Goal: Task Accomplishment & Management: Use online tool/utility

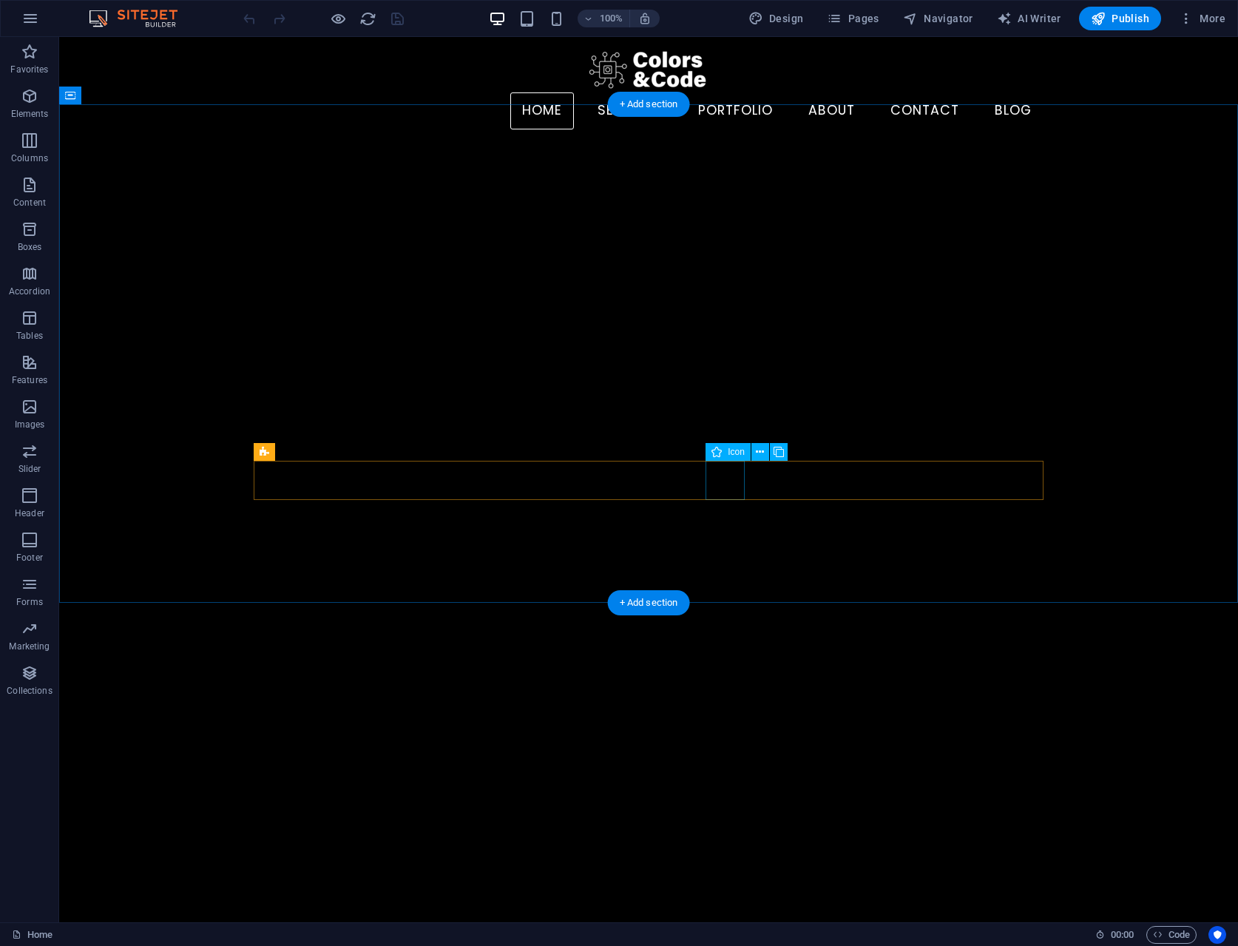
click at [758, 450] on icon at bounding box center [760, 453] width 8 height 16
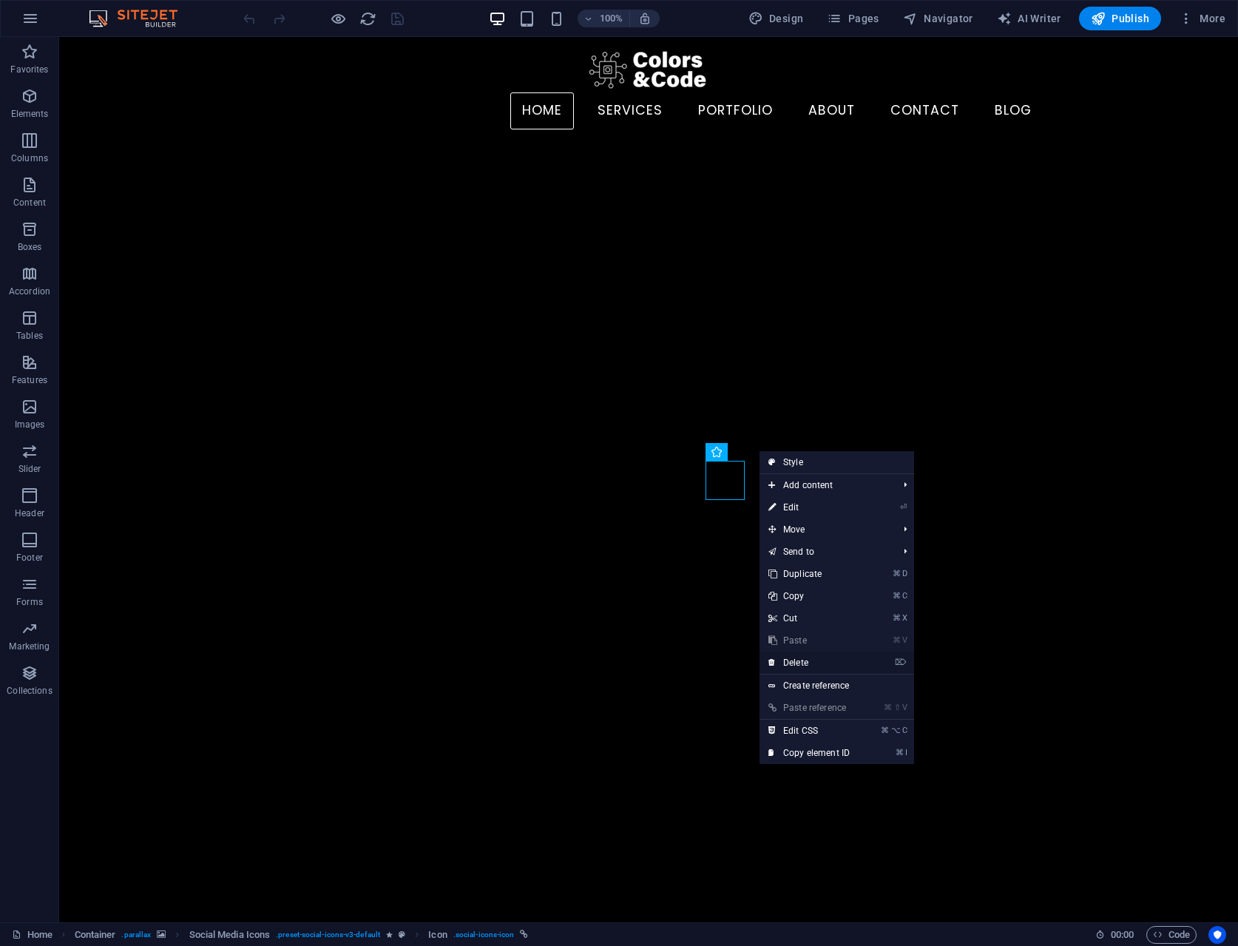
drag, startPoint x: 799, startPoint y: 654, endPoint x: 740, endPoint y: 617, distance: 69.8
click at [799, 654] on link "⌦ Delete" at bounding box center [809, 663] width 99 height 22
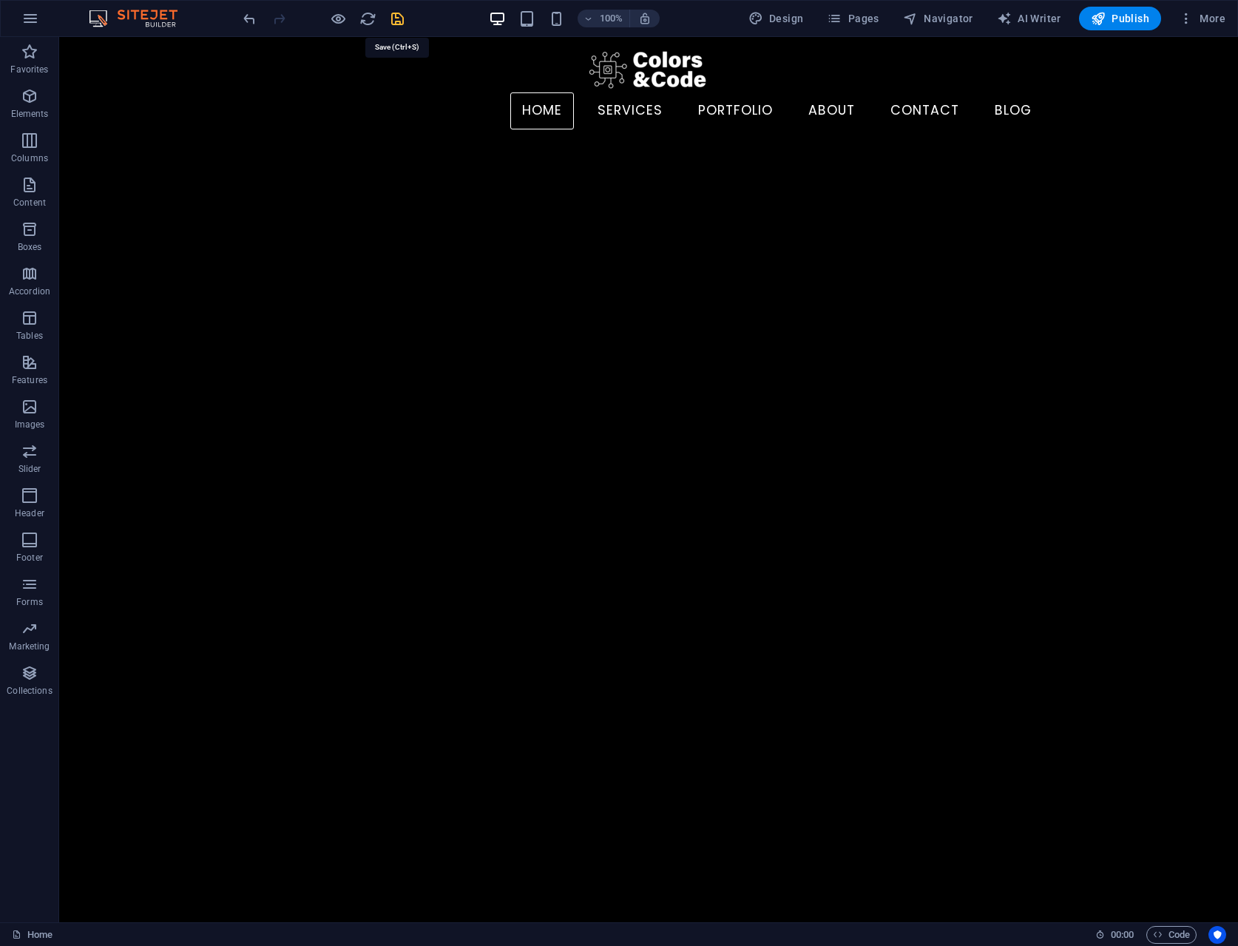
click at [399, 22] on icon "save" at bounding box center [397, 18] width 17 height 17
click at [936, 92] on nav "Home Services Portfolio About Contact Blog" at bounding box center [649, 110] width 790 height 37
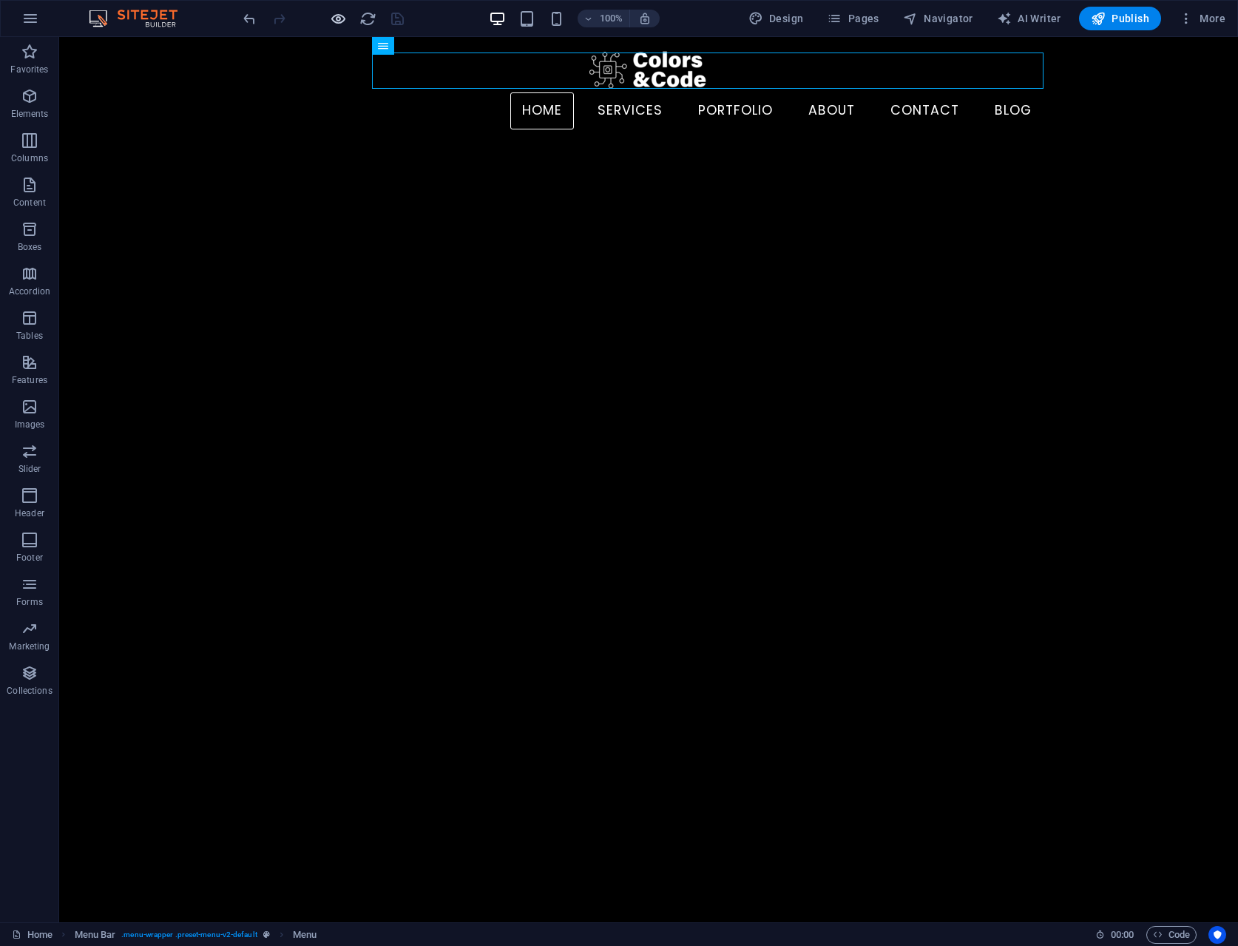
click at [331, 18] on icon "button" at bounding box center [338, 18] width 17 height 17
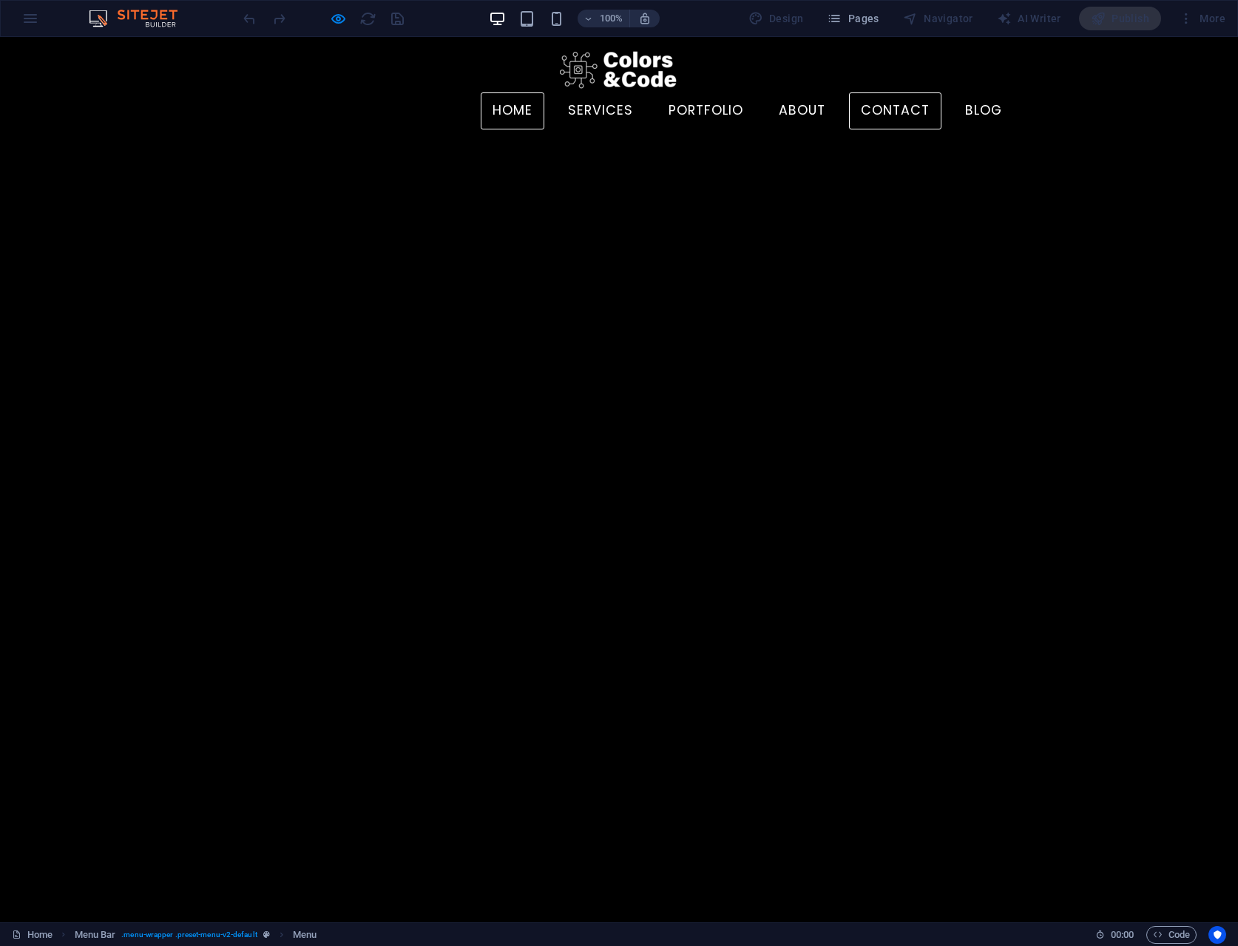
click at [916, 92] on link "Contact" at bounding box center [895, 110] width 92 height 37
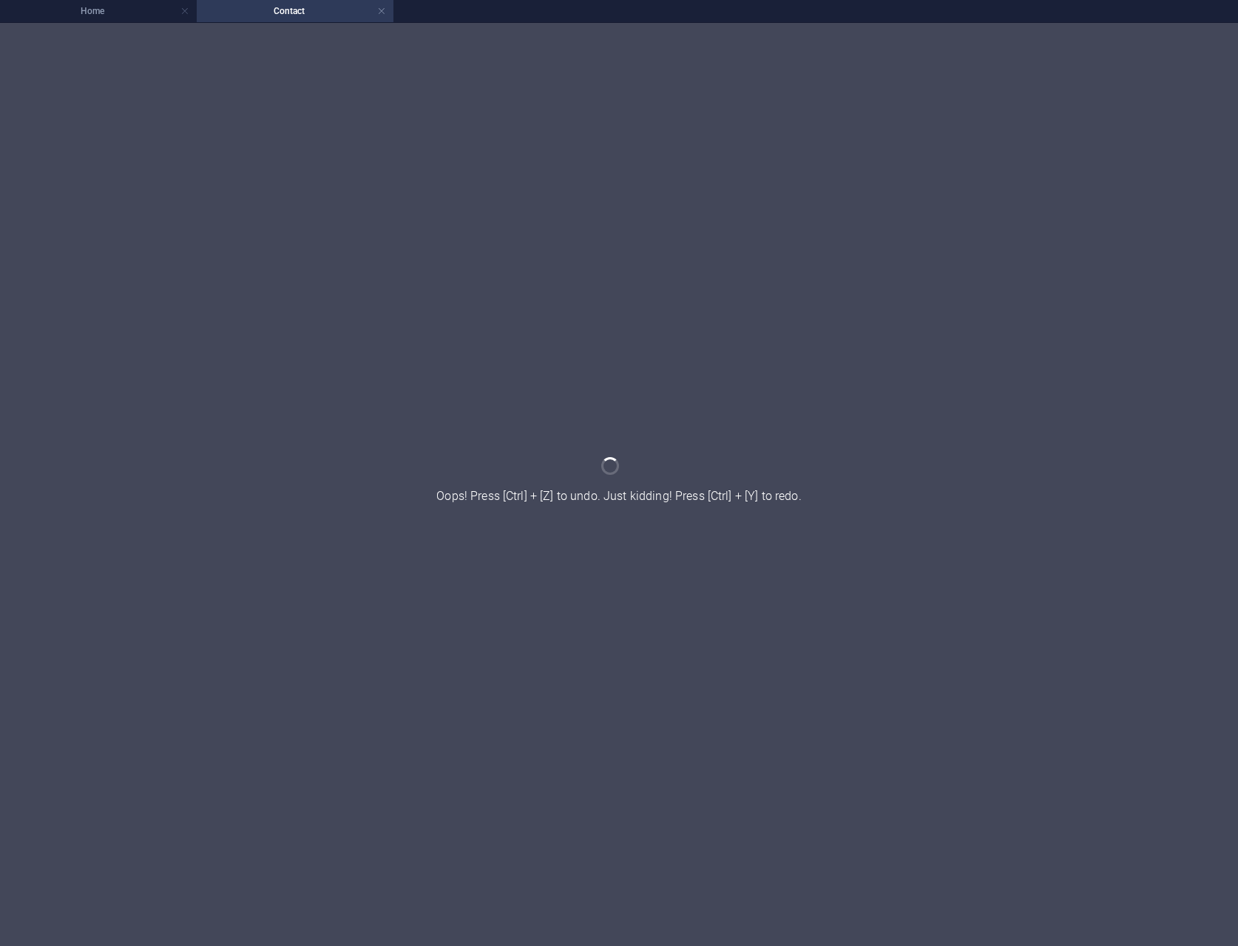
click at [916, 81] on div at bounding box center [619, 484] width 1238 height 923
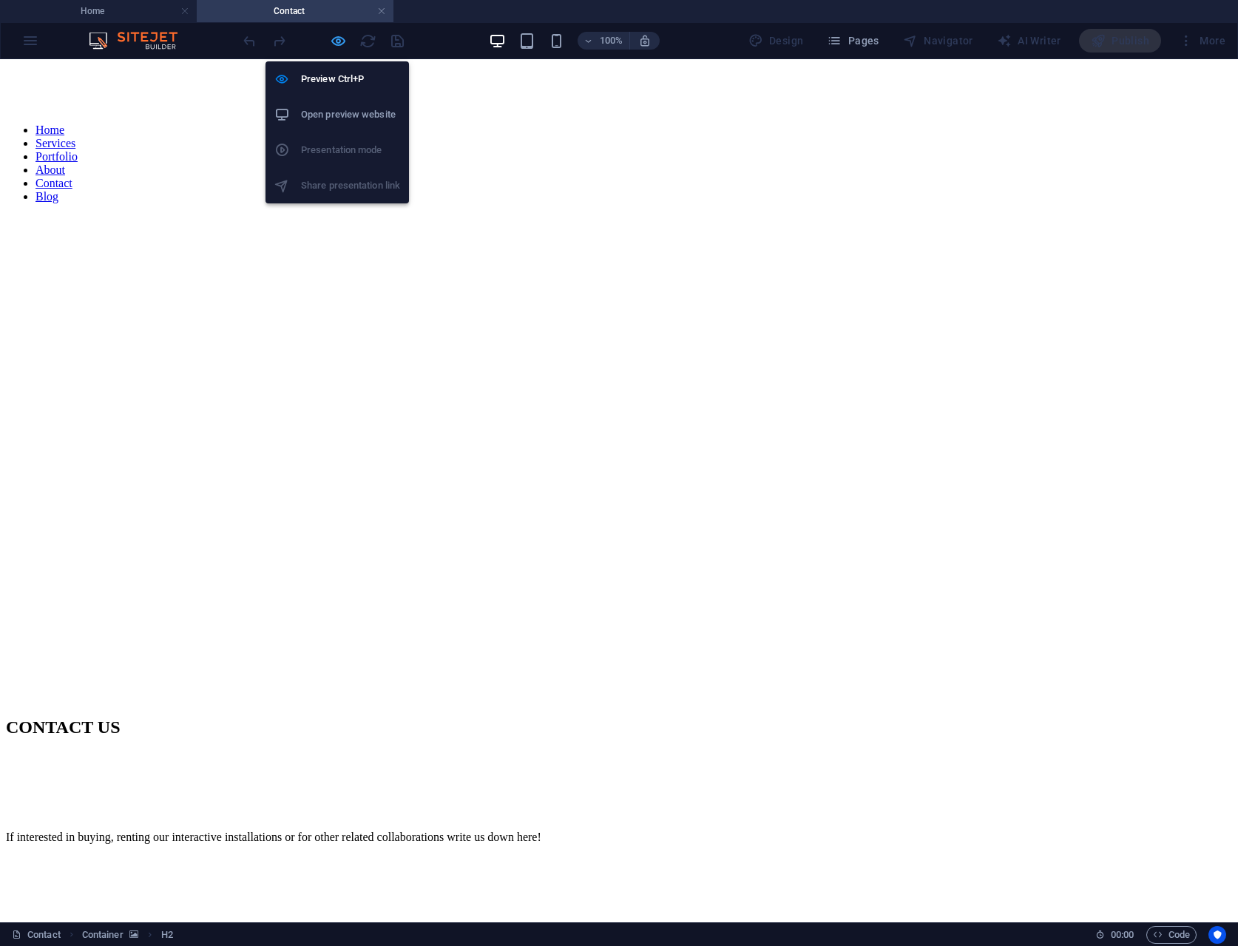
click at [330, 34] on icon "button" at bounding box center [338, 41] width 17 height 17
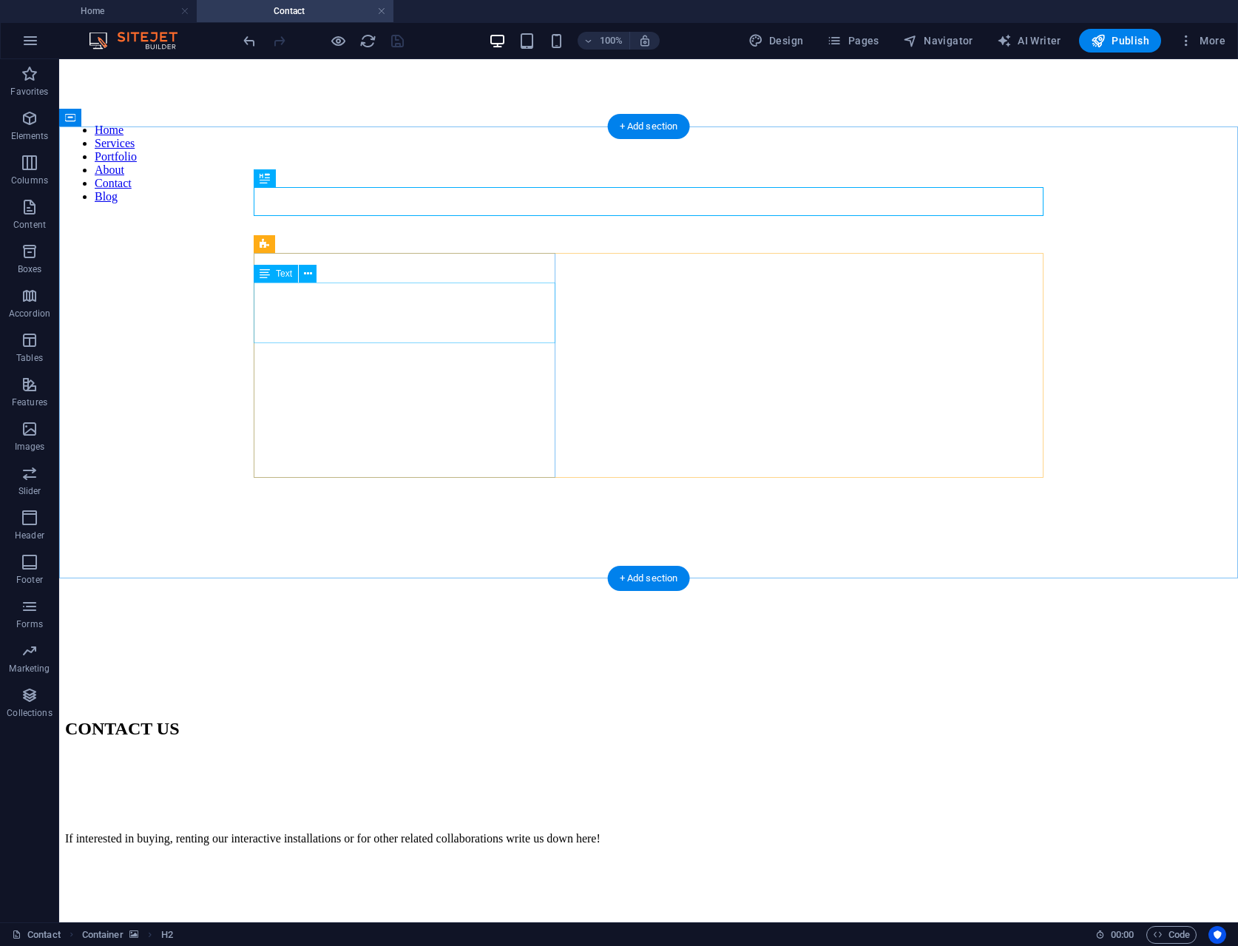
click at [504, 832] on div "If interested in buying, renting our interactive installations or for other rel…" at bounding box center [648, 838] width 1167 height 13
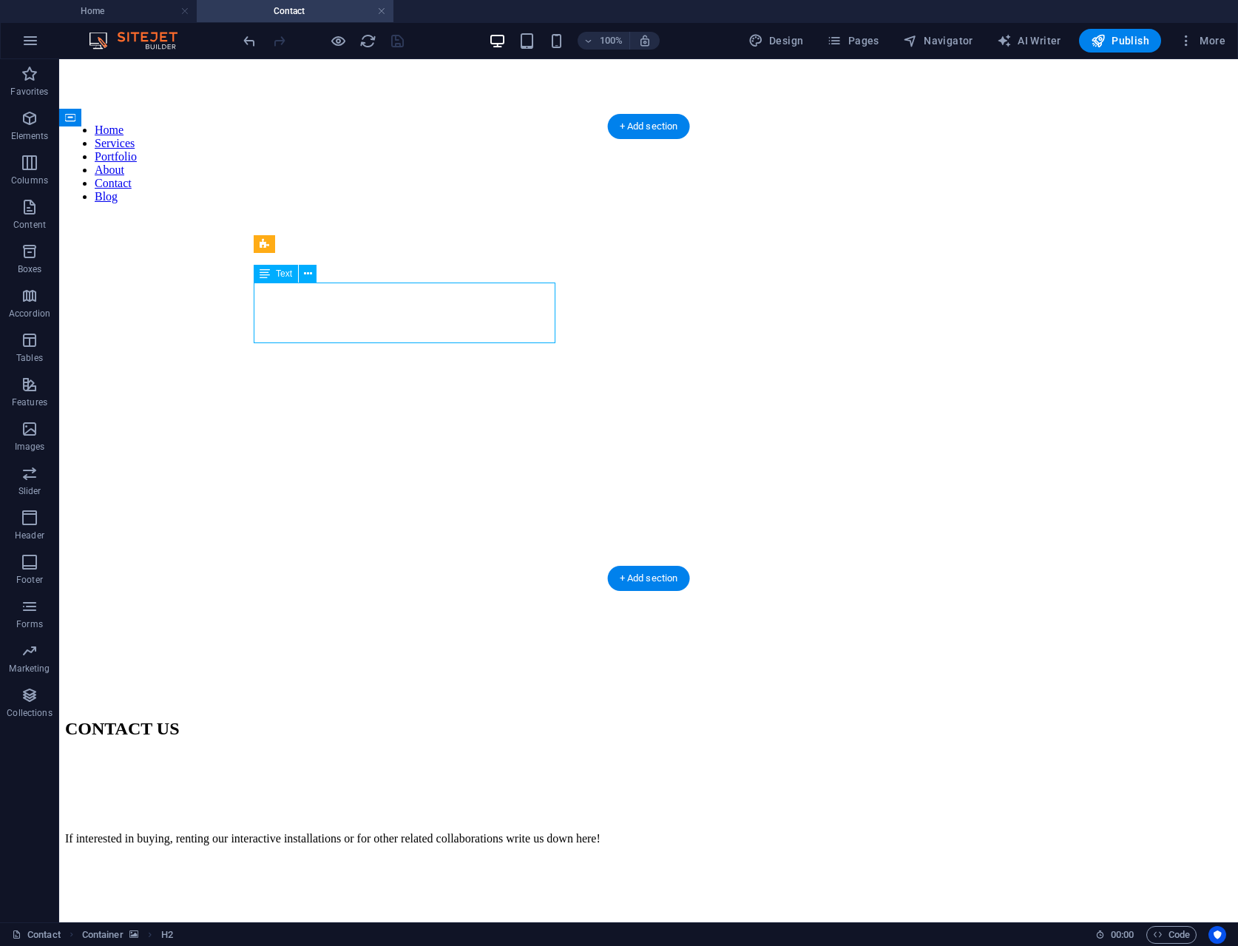
click at [504, 832] on div "If interested in buying, renting our interactive installations or for other rel…" at bounding box center [648, 838] width 1167 height 13
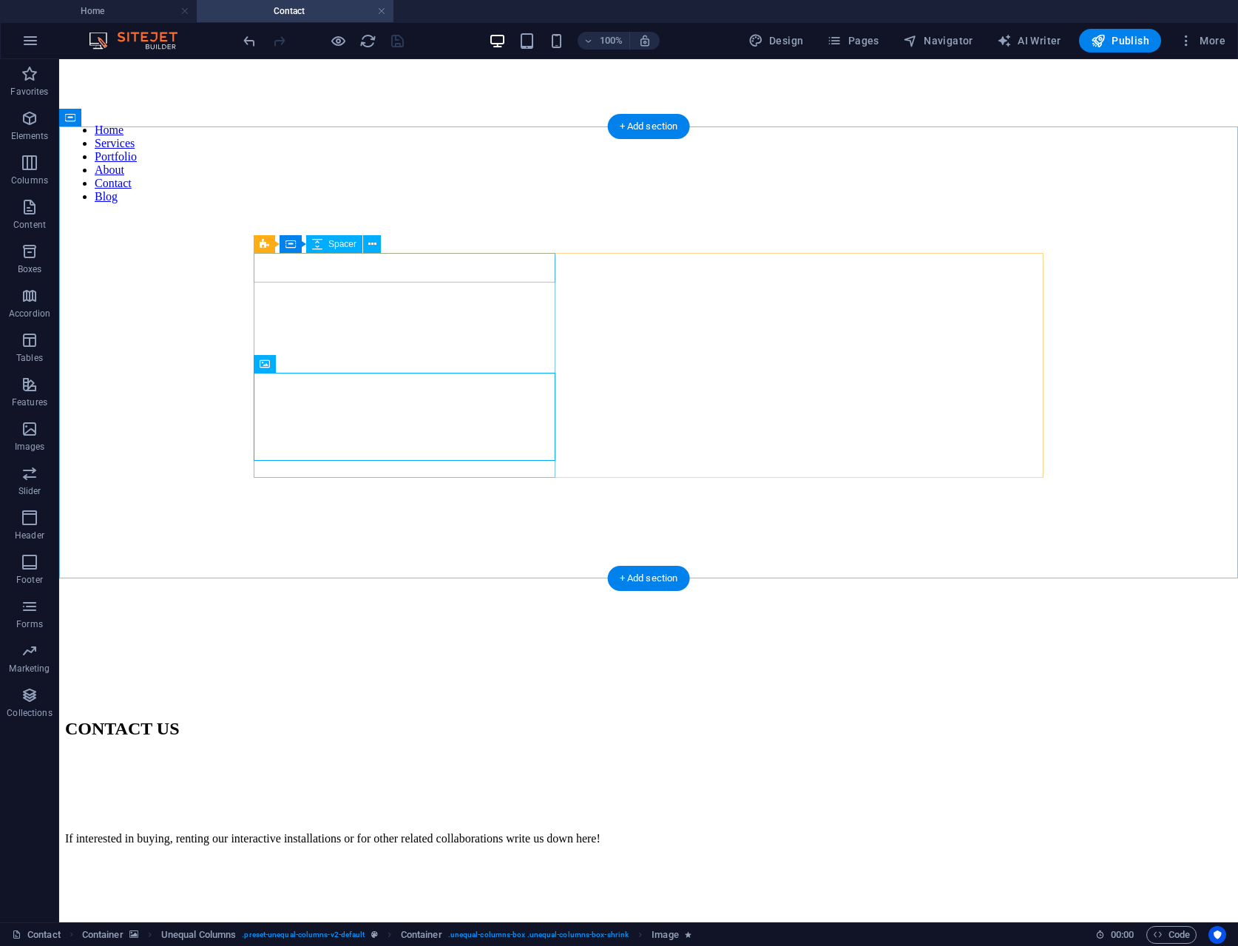
click at [471, 791] on div at bounding box center [648, 806] width 1167 height 30
select select "px"
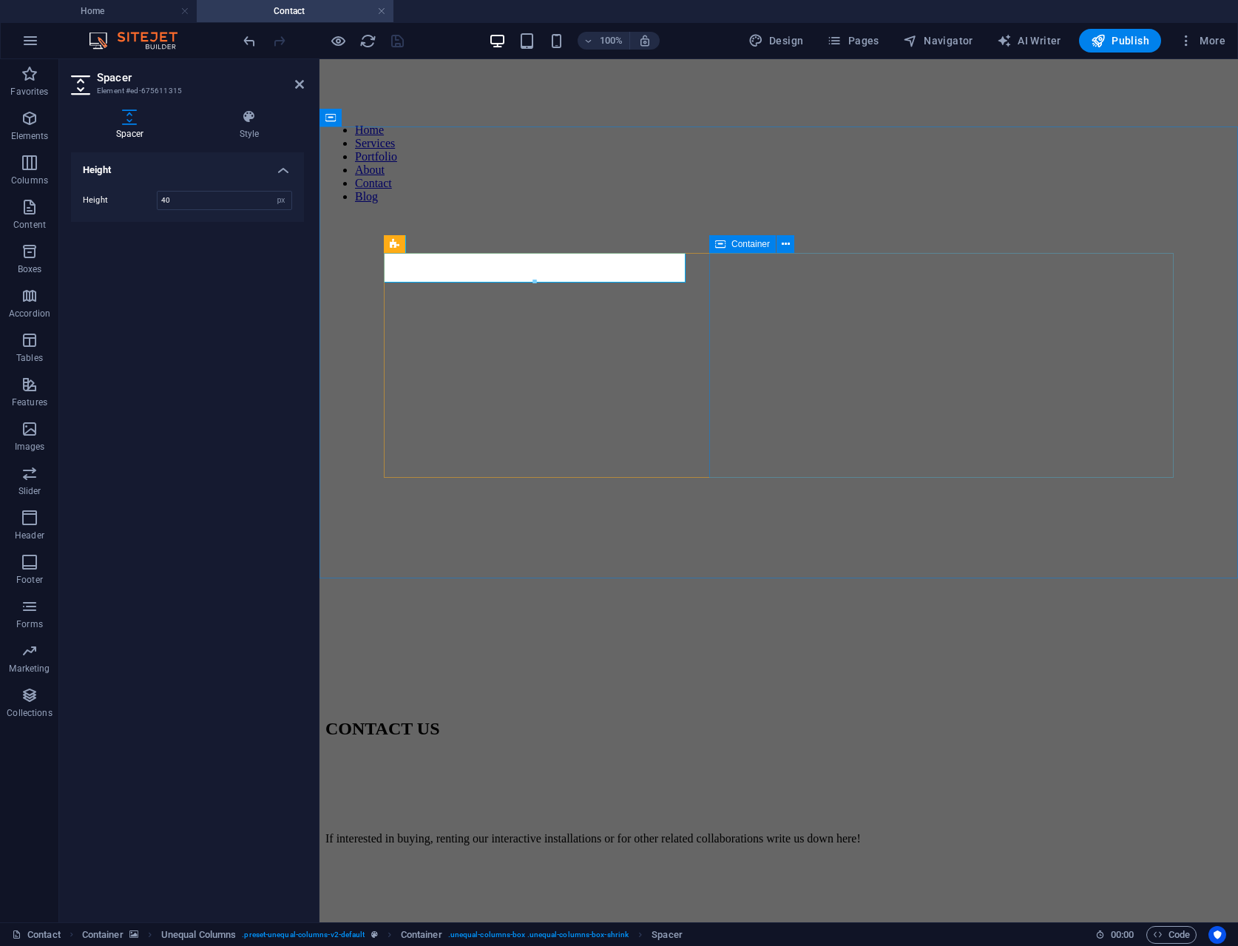
click at [734, 244] on span "Container" at bounding box center [751, 244] width 38 height 9
click at [994, 754] on div at bounding box center [778, 772] width 907 height 37
select select "px"
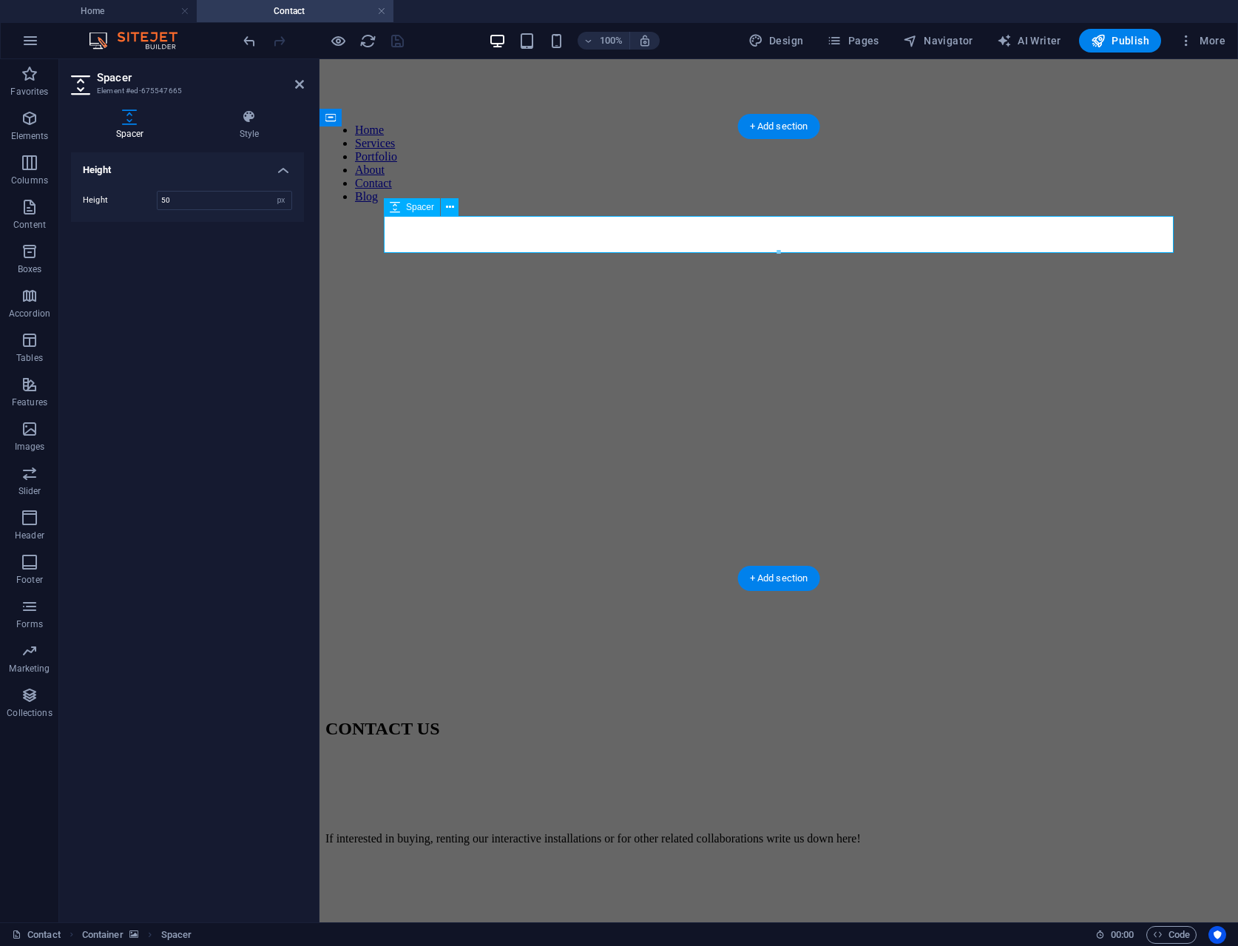
click at [734, 754] on div at bounding box center [778, 772] width 907 height 37
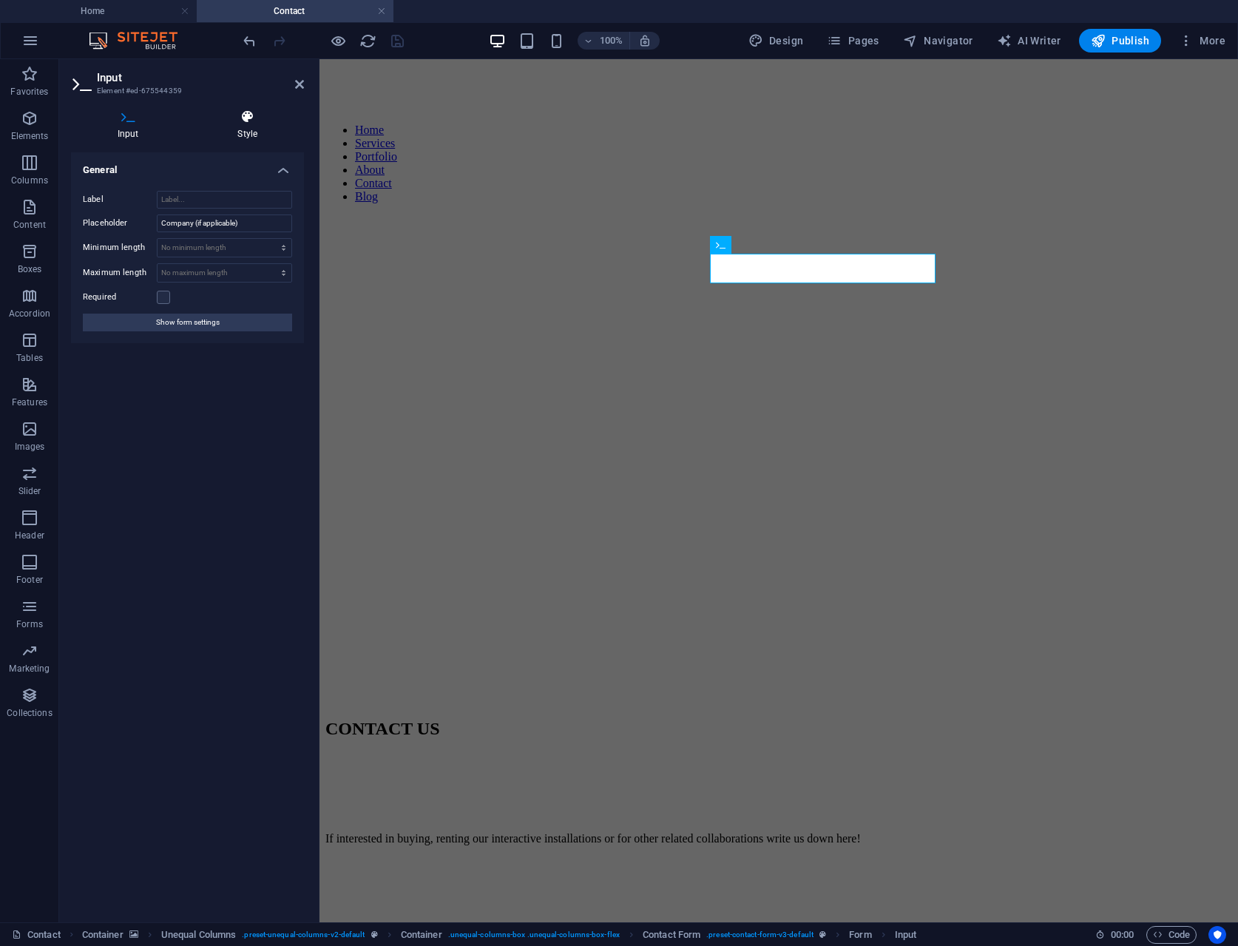
click at [242, 129] on h4 "Style" at bounding box center [248, 124] width 113 height 31
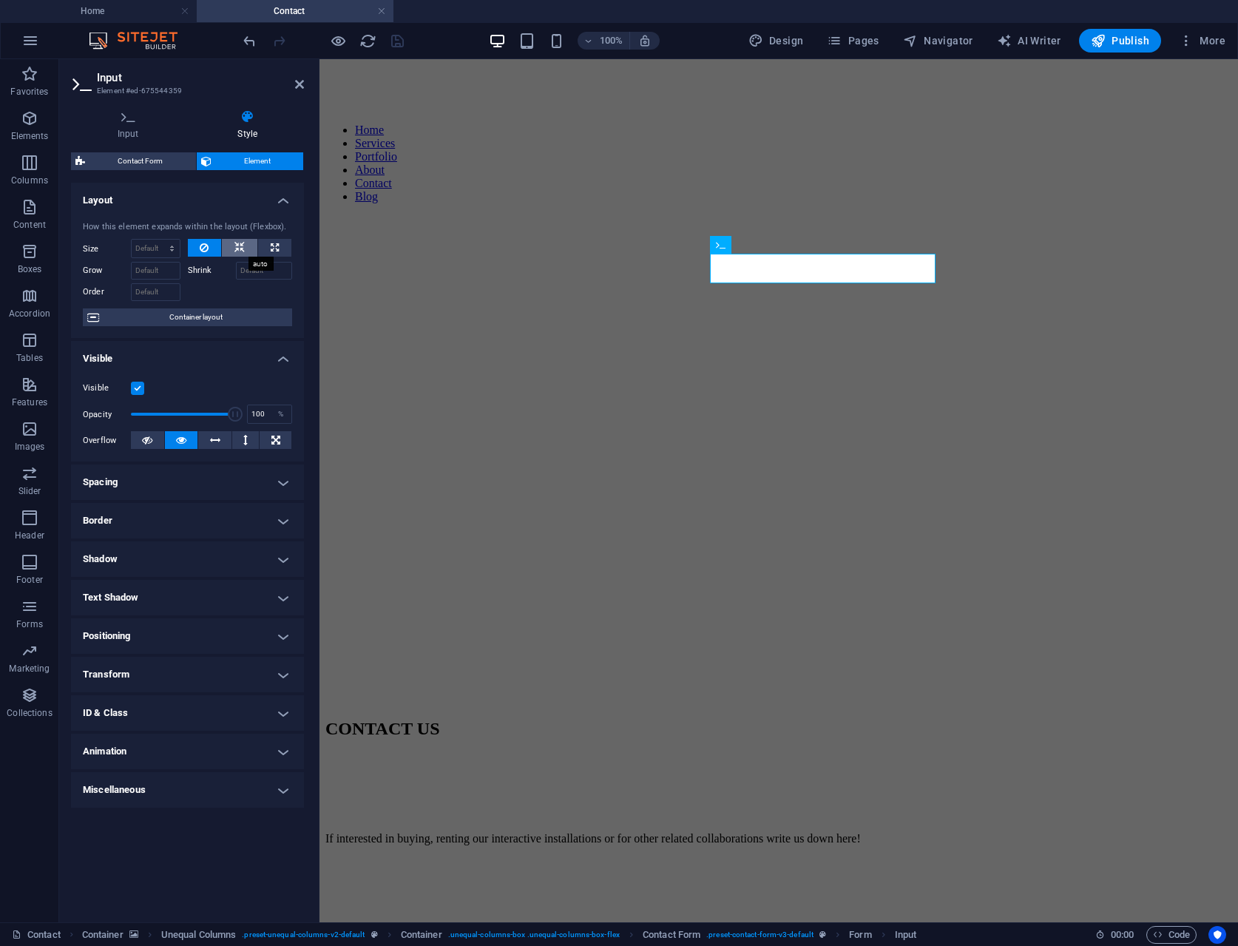
click at [235, 250] on icon at bounding box center [239, 248] width 10 height 18
click at [215, 246] on button at bounding box center [205, 248] width 34 height 18
click at [234, 245] on icon at bounding box center [239, 248] width 10 height 18
click at [215, 243] on button at bounding box center [205, 248] width 34 height 18
click at [259, 317] on span "Container layout" at bounding box center [196, 317] width 184 height 18
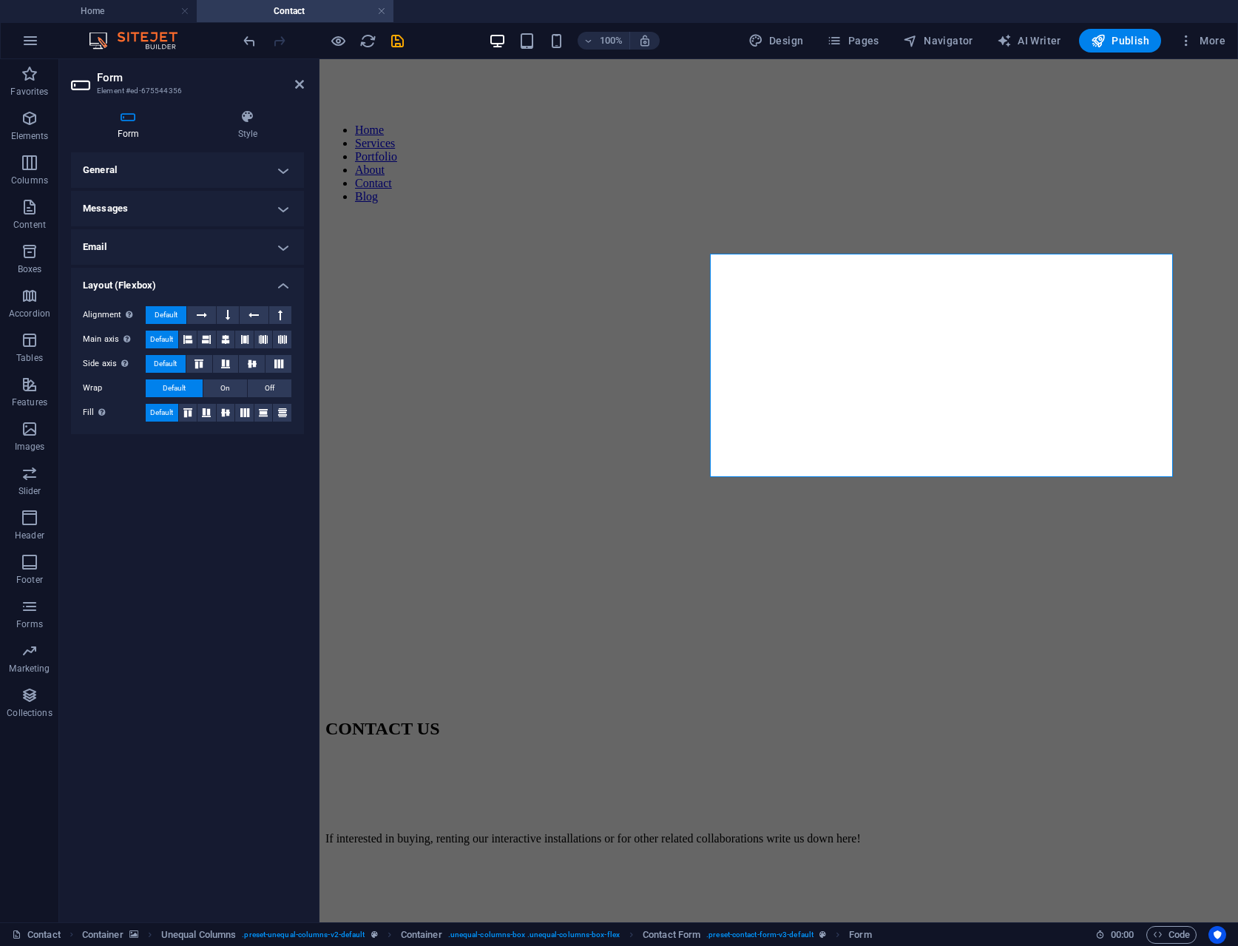
click at [213, 163] on h4 "General" at bounding box center [187, 170] width 233 height 36
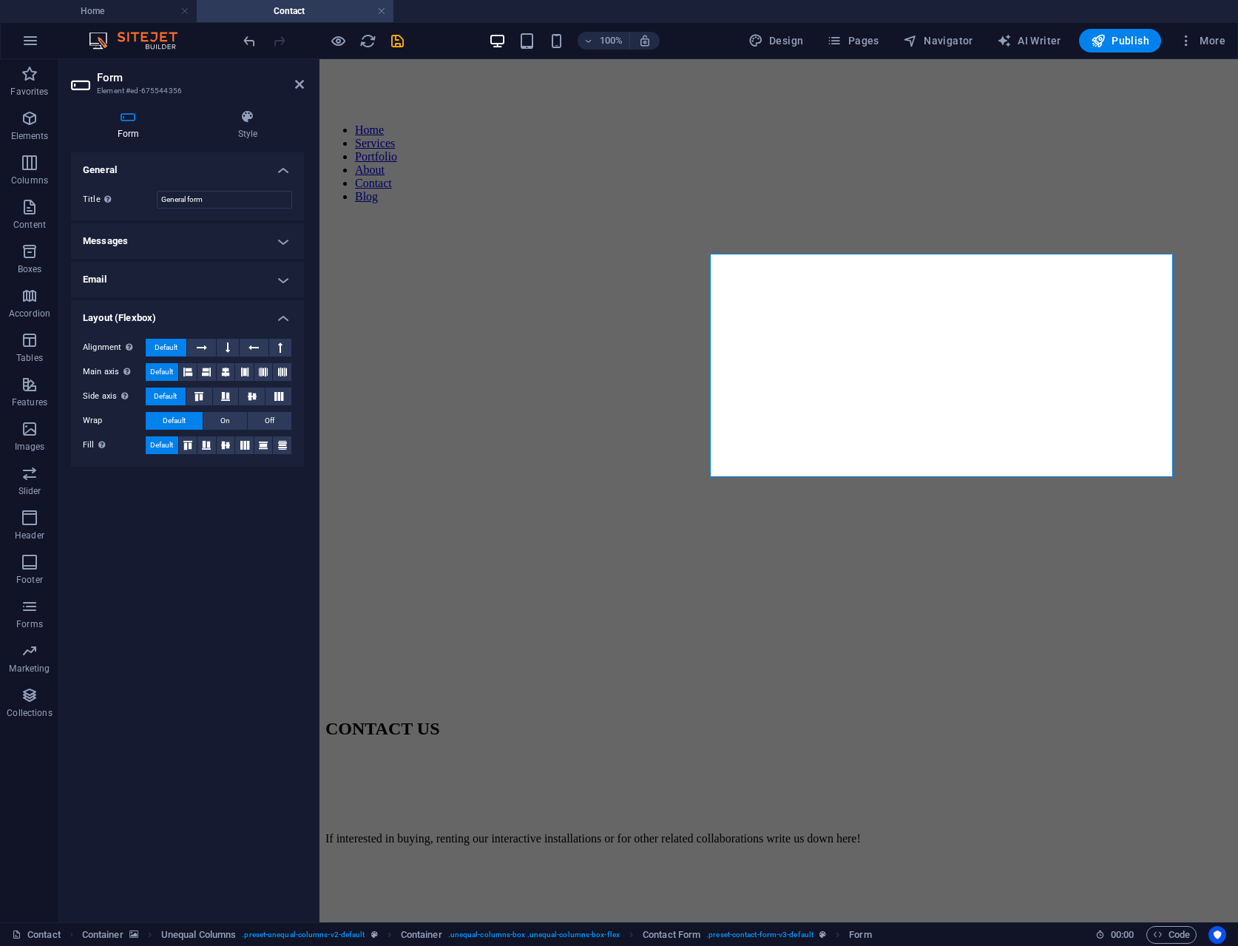
click at [192, 229] on h4 "Messages" at bounding box center [187, 241] width 233 height 36
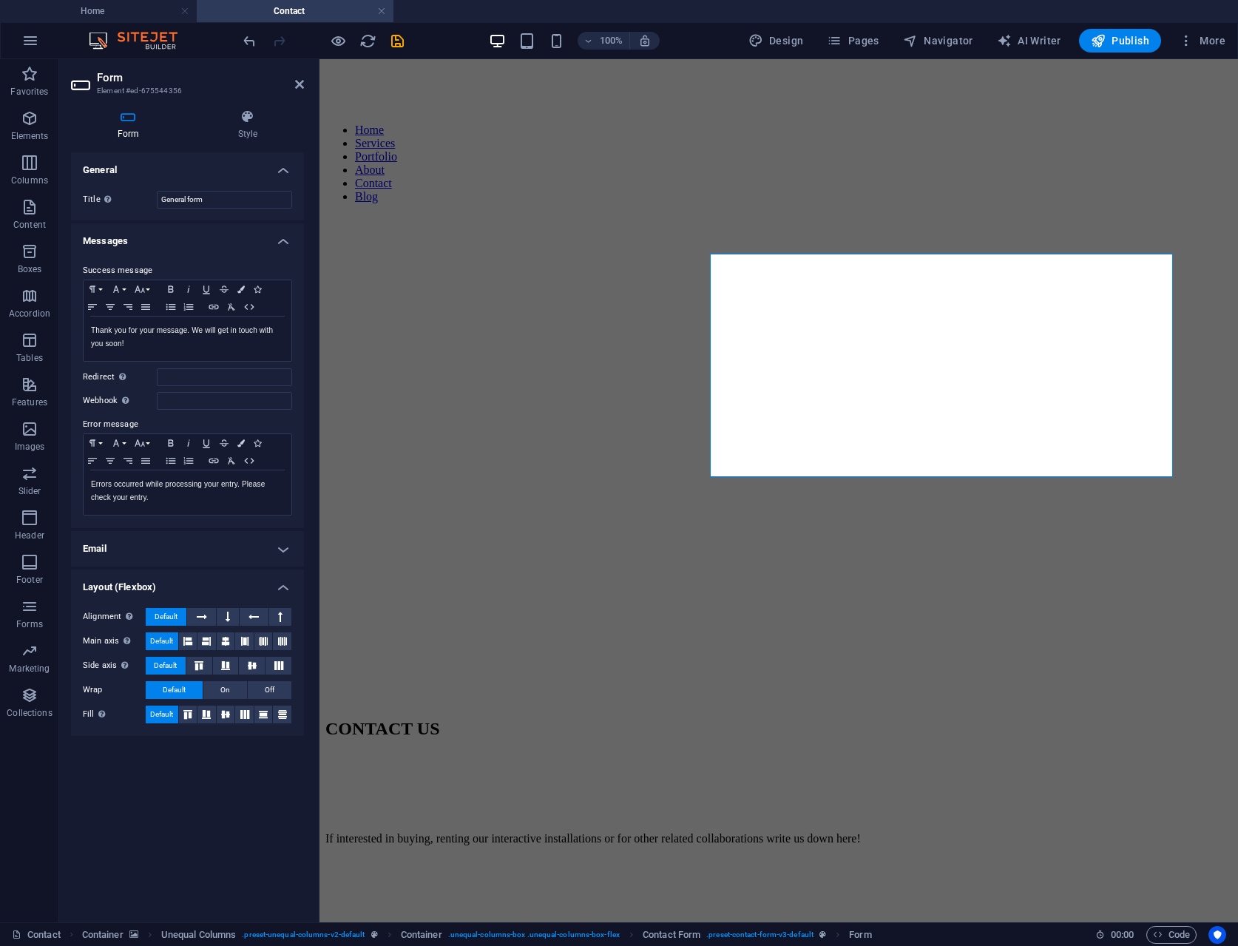
click at [199, 550] on h4 "Email" at bounding box center [187, 549] width 233 height 36
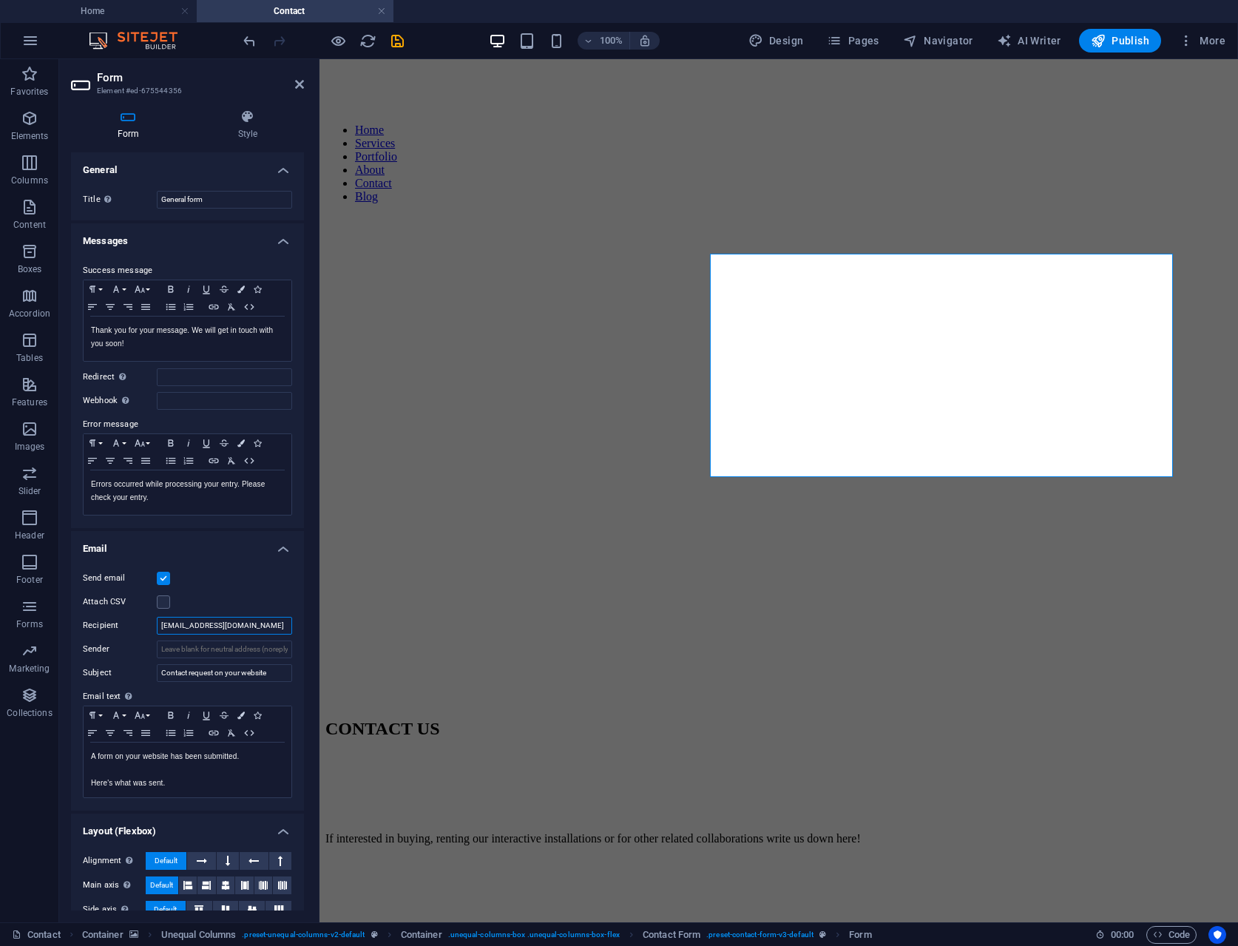
drag, startPoint x: 175, startPoint y: 621, endPoint x: 142, endPoint y: 617, distance: 33.6
click at [142, 617] on div "Recipient [EMAIL_ADDRESS][DOMAIN_NAME]" at bounding box center [187, 626] width 209 height 18
type input "[EMAIL_ADDRESS][DOMAIN_NAME]"
drag, startPoint x: 274, startPoint y: 669, endPoint x: 158, endPoint y: 666, distance: 116.2
click at [158, 666] on input "Contact request on your website" at bounding box center [224, 673] width 135 height 18
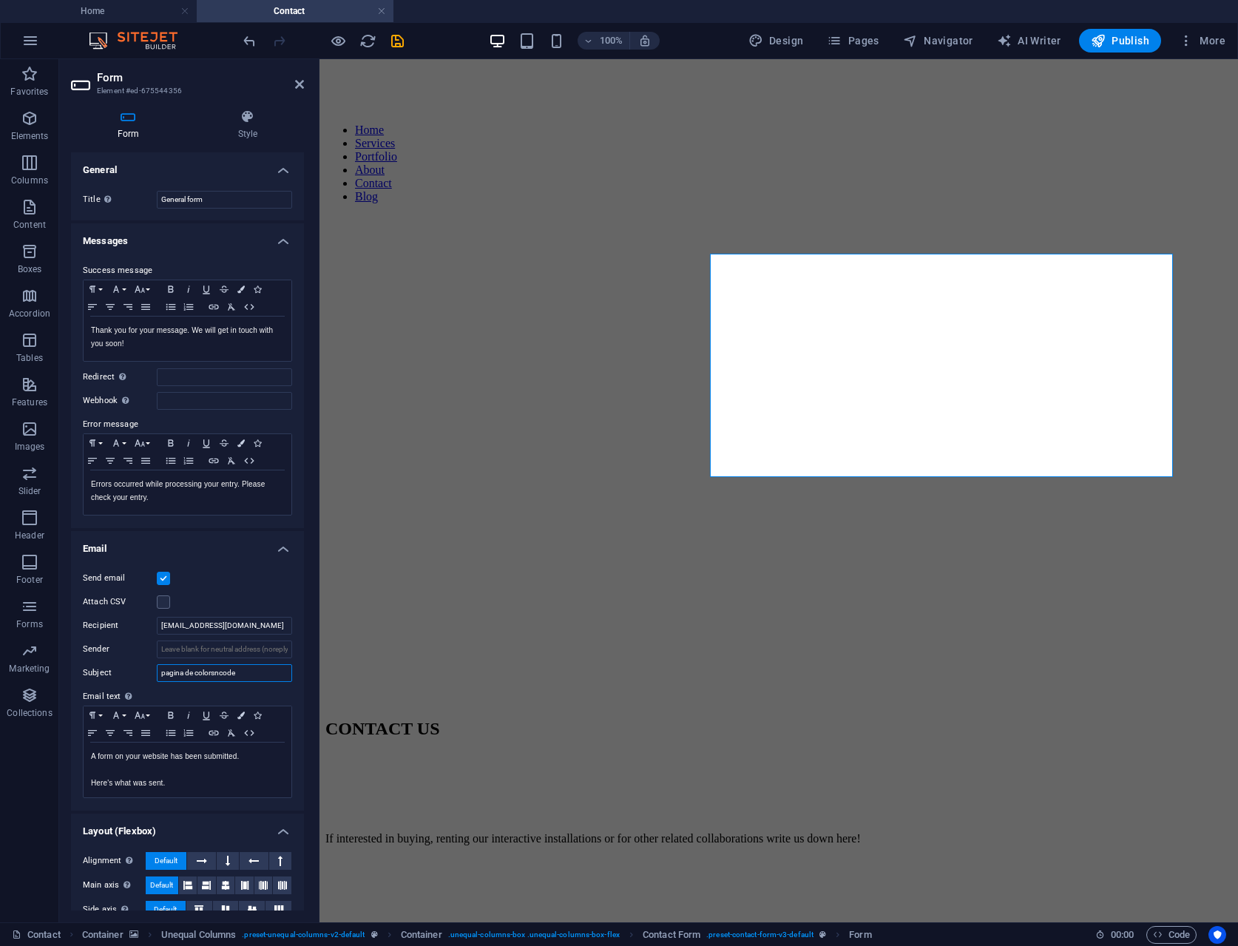
click at [162, 670] on input "pagina de colorsncode" at bounding box center [224, 673] width 135 height 18
drag, startPoint x: 199, startPoint y: 671, endPoint x: 141, endPoint y: 672, distance: 58.4
click at [141, 672] on div "Subject pagina de colorsncode" at bounding box center [187, 673] width 209 height 18
click at [226, 669] on input "olorsncode" at bounding box center [224, 673] width 135 height 18
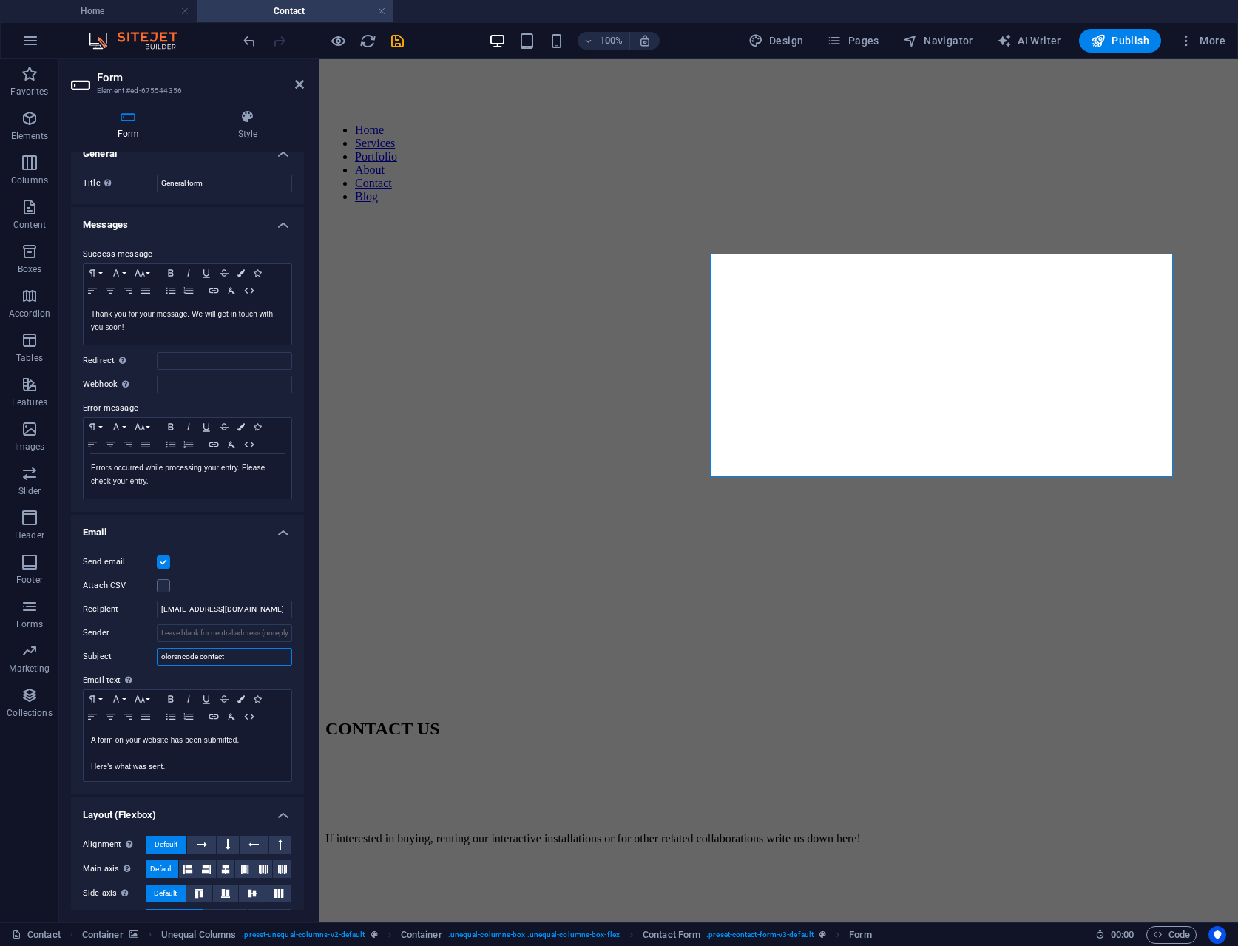
scroll to position [70, 0]
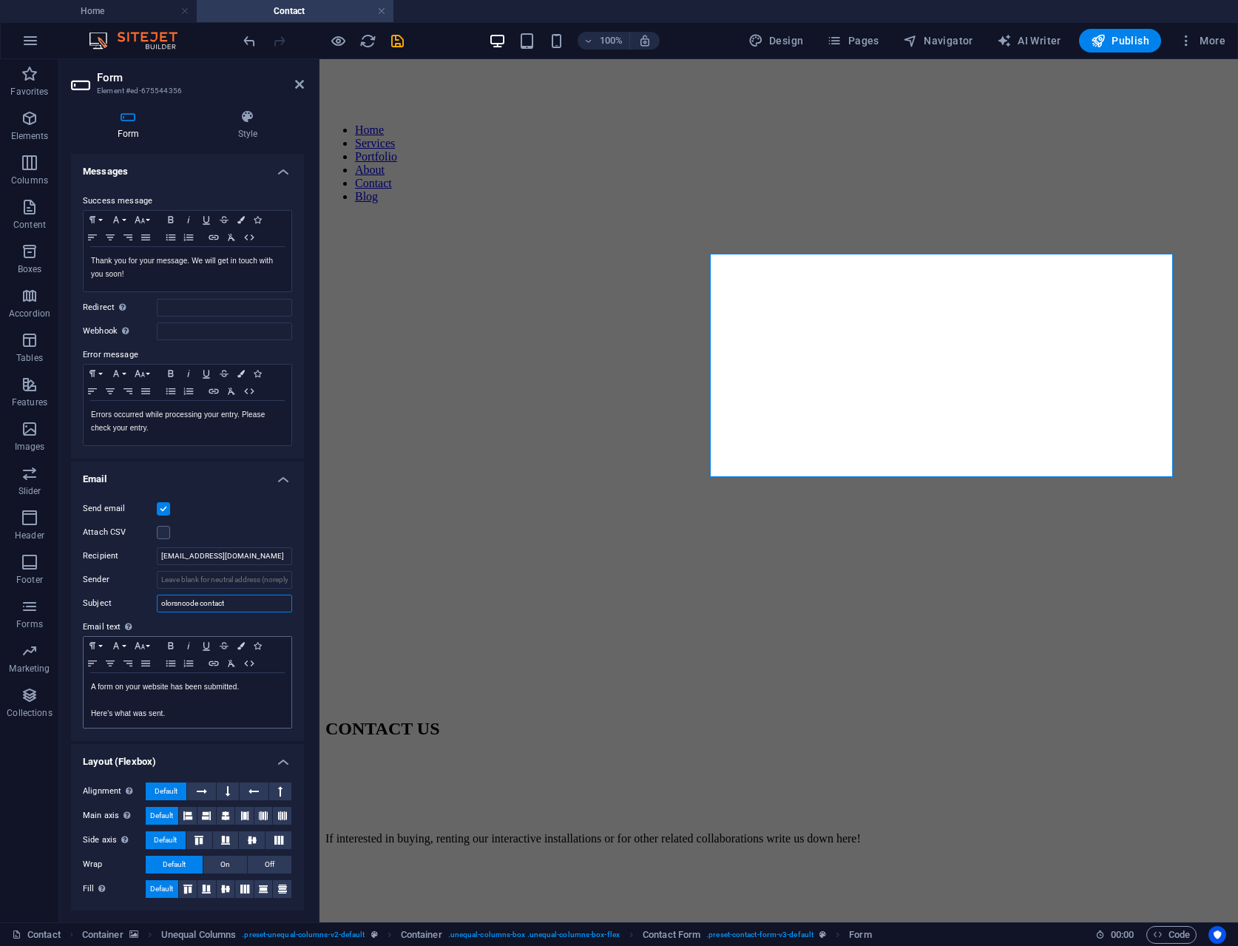
type input "olorsncode contact"
drag, startPoint x: 188, startPoint y: 706, endPoint x: 90, endPoint y: 691, distance: 98.9
click at [90, 691] on div "A form on your website has been submitted. Here's what was sent." at bounding box center [188, 700] width 208 height 55
drag, startPoint x: 166, startPoint y: 712, endPoint x: 67, endPoint y: 682, distance: 103.4
click at [67, 682] on div "Form Style General Title Define a name for the form. General form Messages Succ…" at bounding box center [187, 510] width 257 height 825
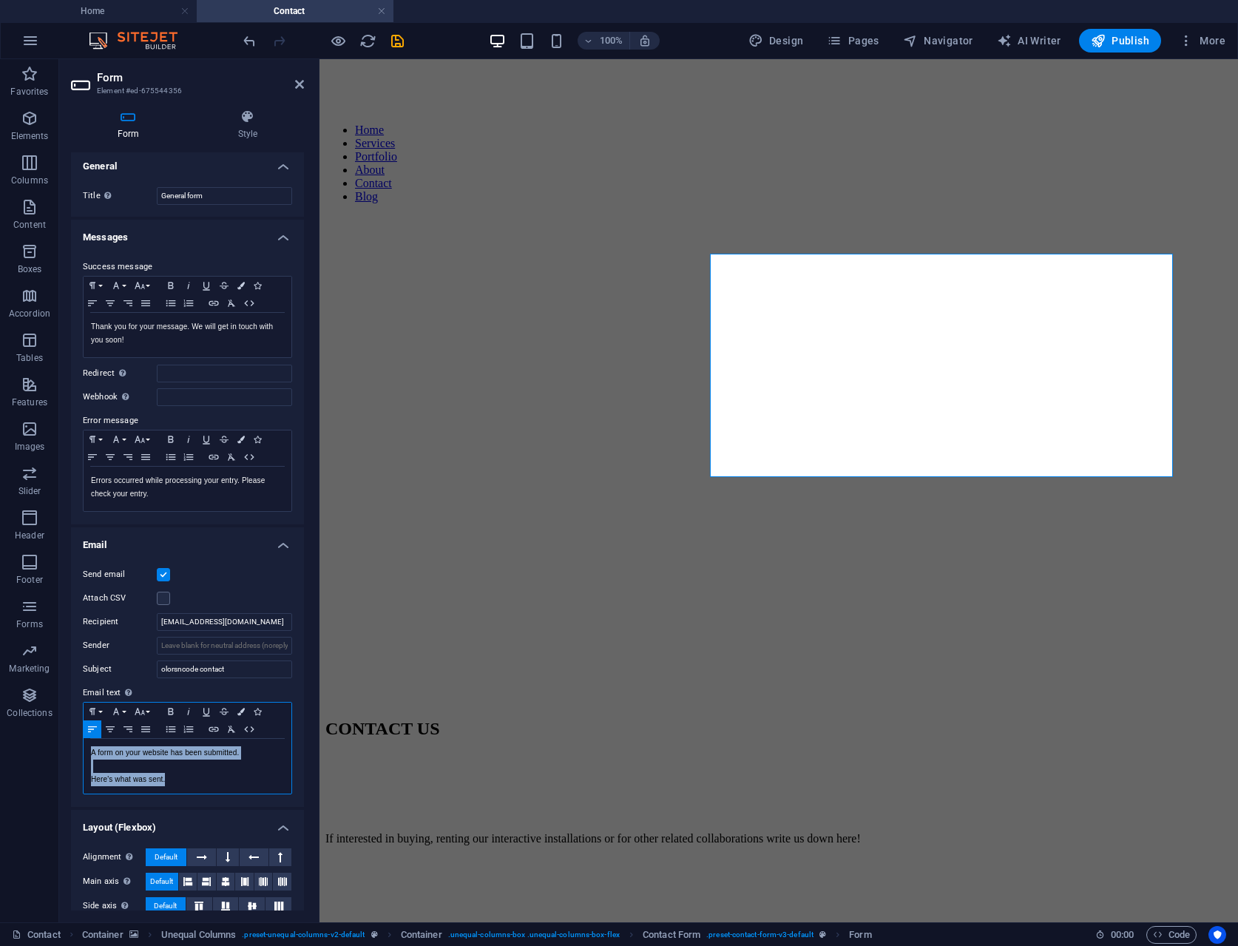
scroll to position [0, 0]
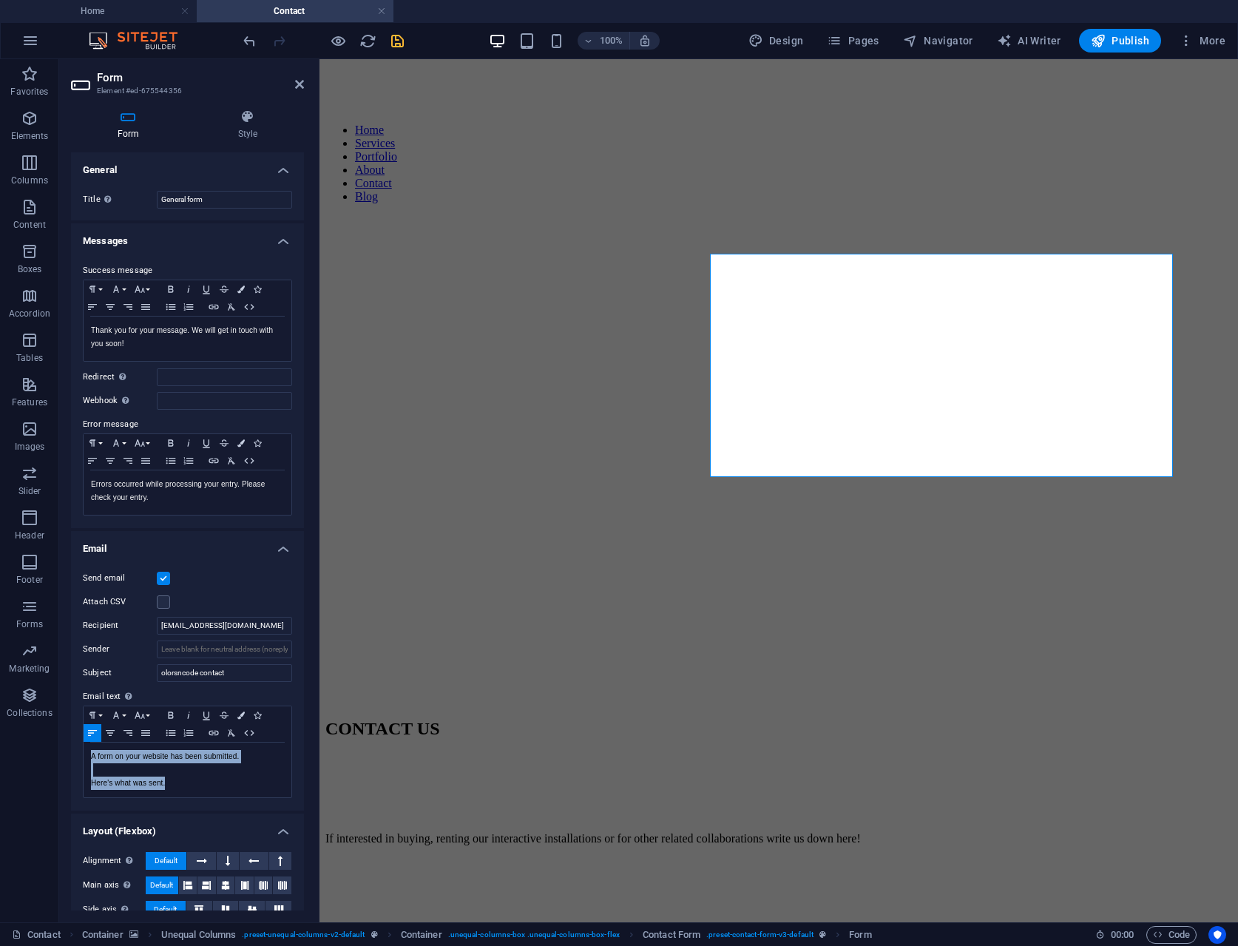
click at [395, 35] on icon "save" at bounding box center [397, 41] width 17 height 17
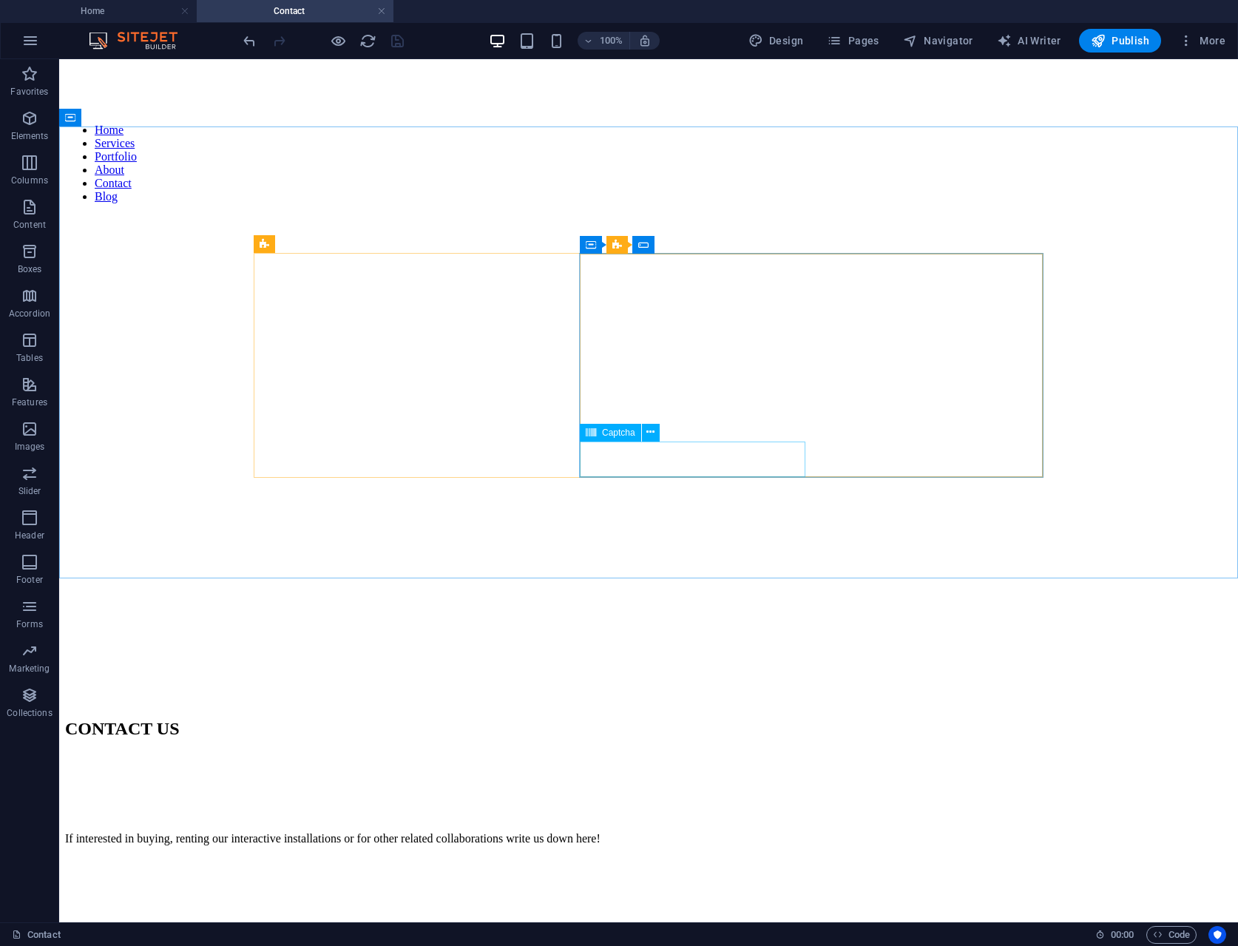
click at [666, 442] on div "Captcha" at bounding box center [625, 433] width 90 height 18
click at [666, 441] on div "Captcha" at bounding box center [625, 433] width 90 height 18
click at [597, 436] on div "Captcha" at bounding box center [610, 433] width 61 height 18
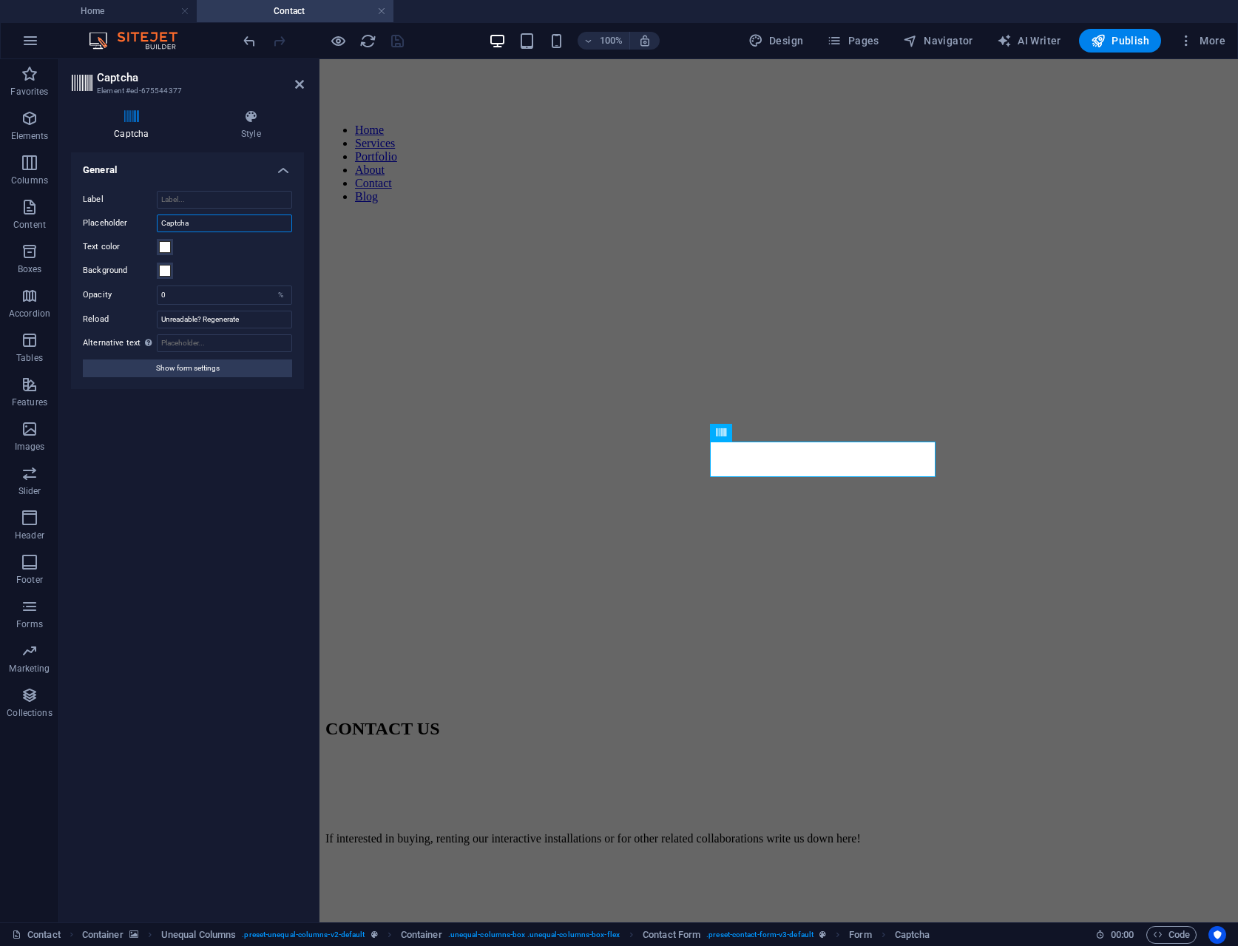
click at [262, 230] on input "Captcha" at bounding box center [224, 224] width 135 height 18
click at [238, 132] on h4 "Style" at bounding box center [251, 124] width 106 height 31
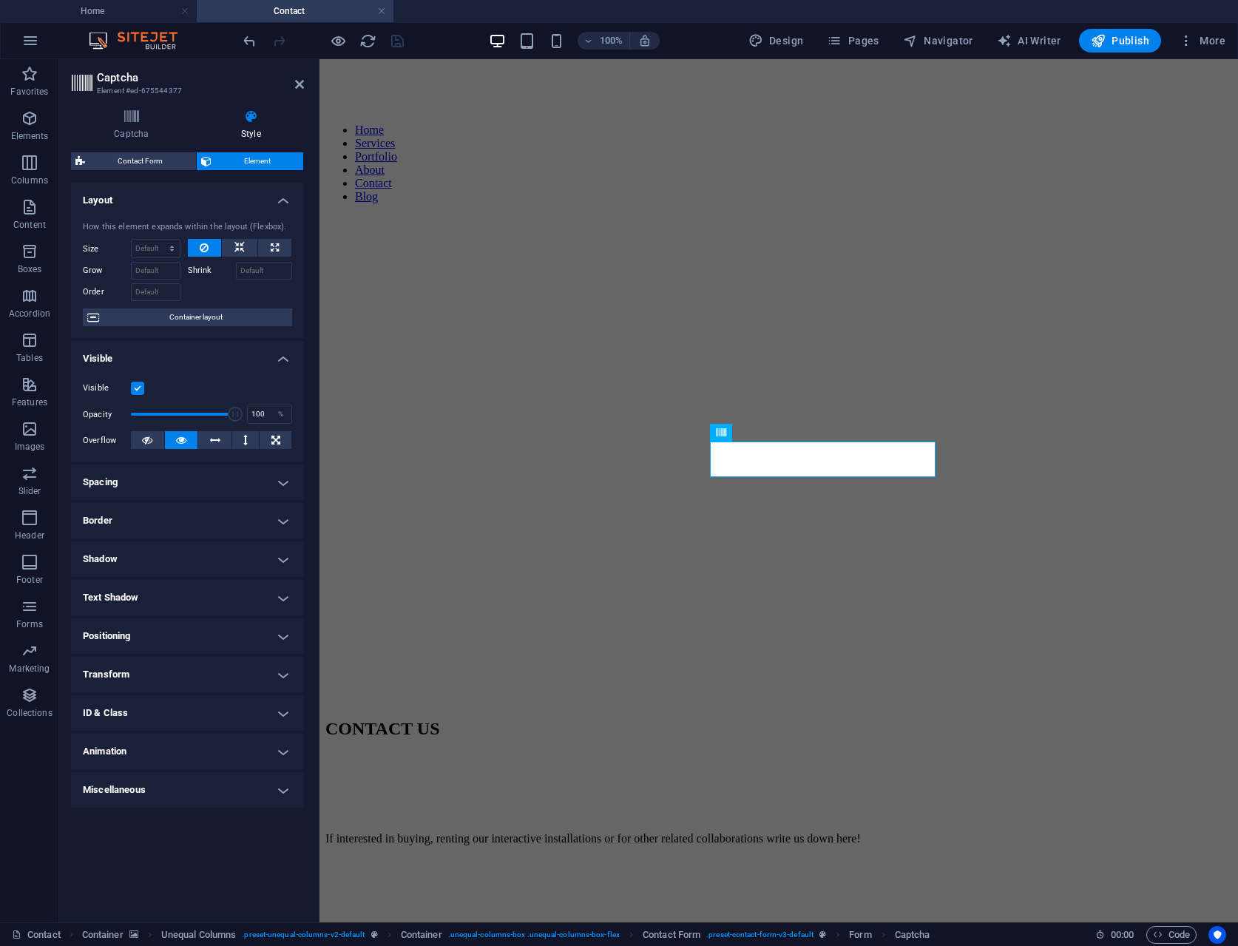
click at [224, 480] on h4 "Spacing" at bounding box center [187, 483] width 233 height 36
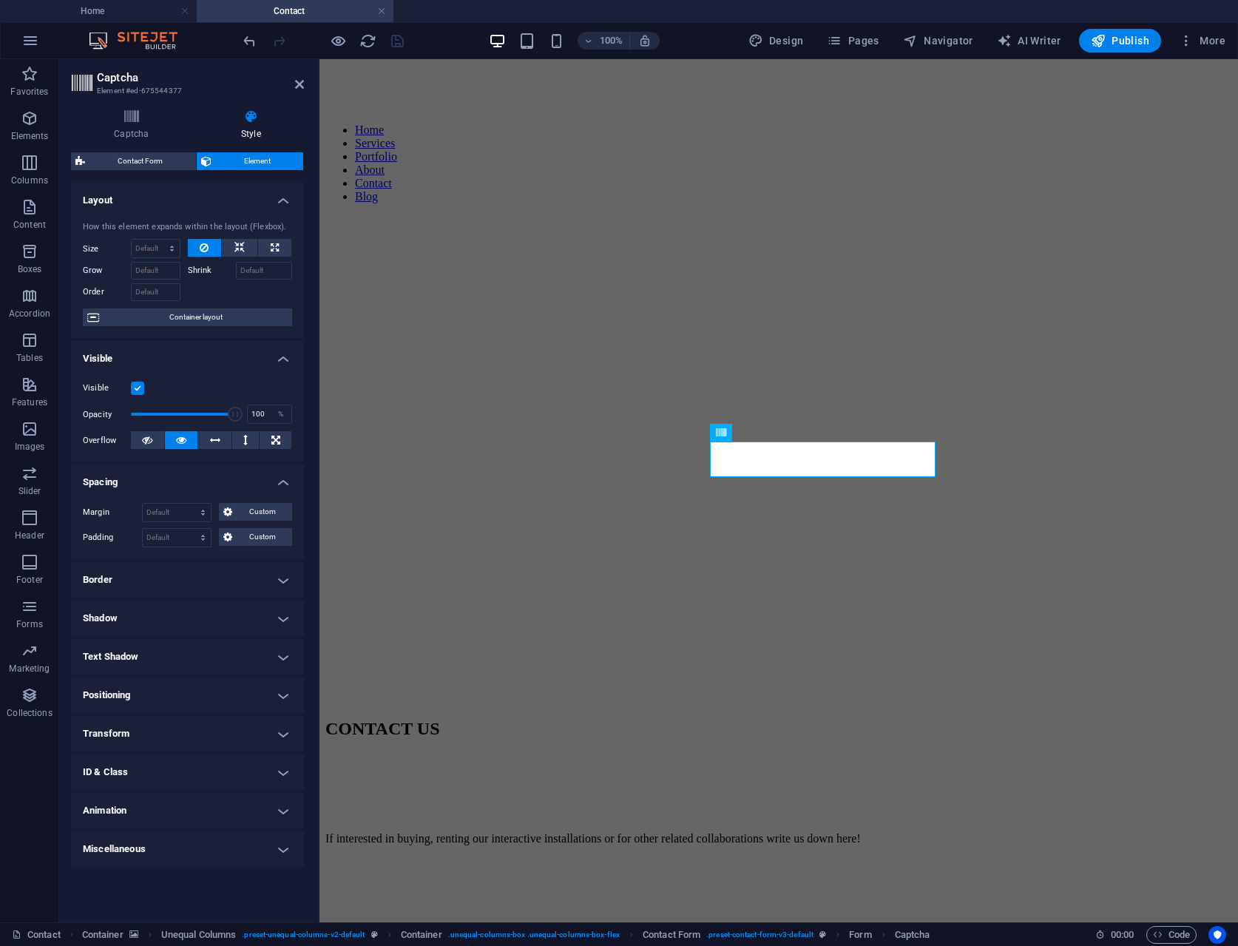
click at [224, 479] on h4 "Spacing" at bounding box center [187, 478] width 233 height 27
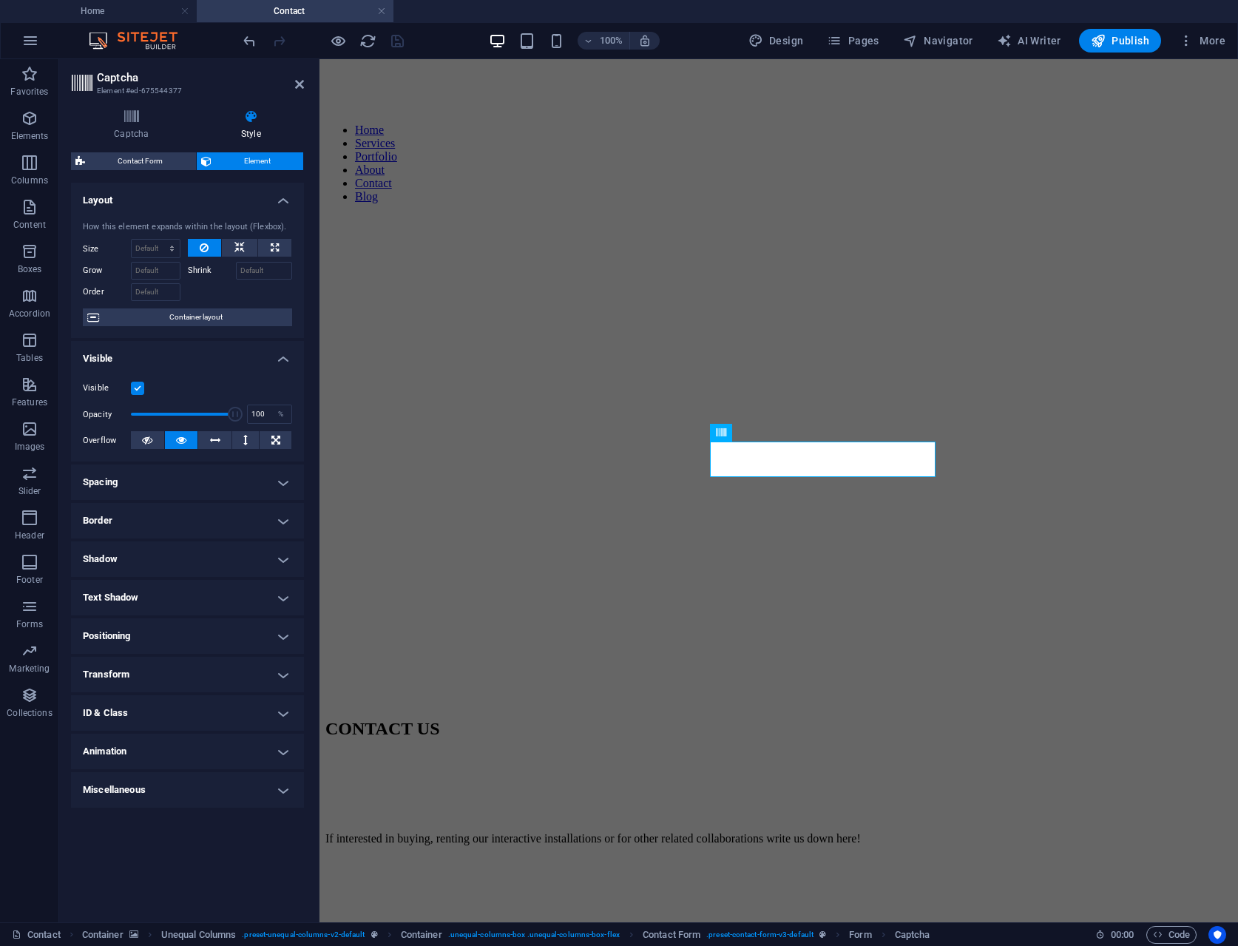
click at [210, 553] on h4 "Shadow" at bounding box center [187, 559] width 233 height 36
click at [164, 585] on span "None" at bounding box center [161, 589] width 18 height 18
click at [129, 581] on button "Default" at bounding box center [109, 589] width 53 height 18
click at [115, 582] on span "Default" at bounding box center [109, 589] width 23 height 18
click at [139, 584] on button "None" at bounding box center [161, 589] width 48 height 18
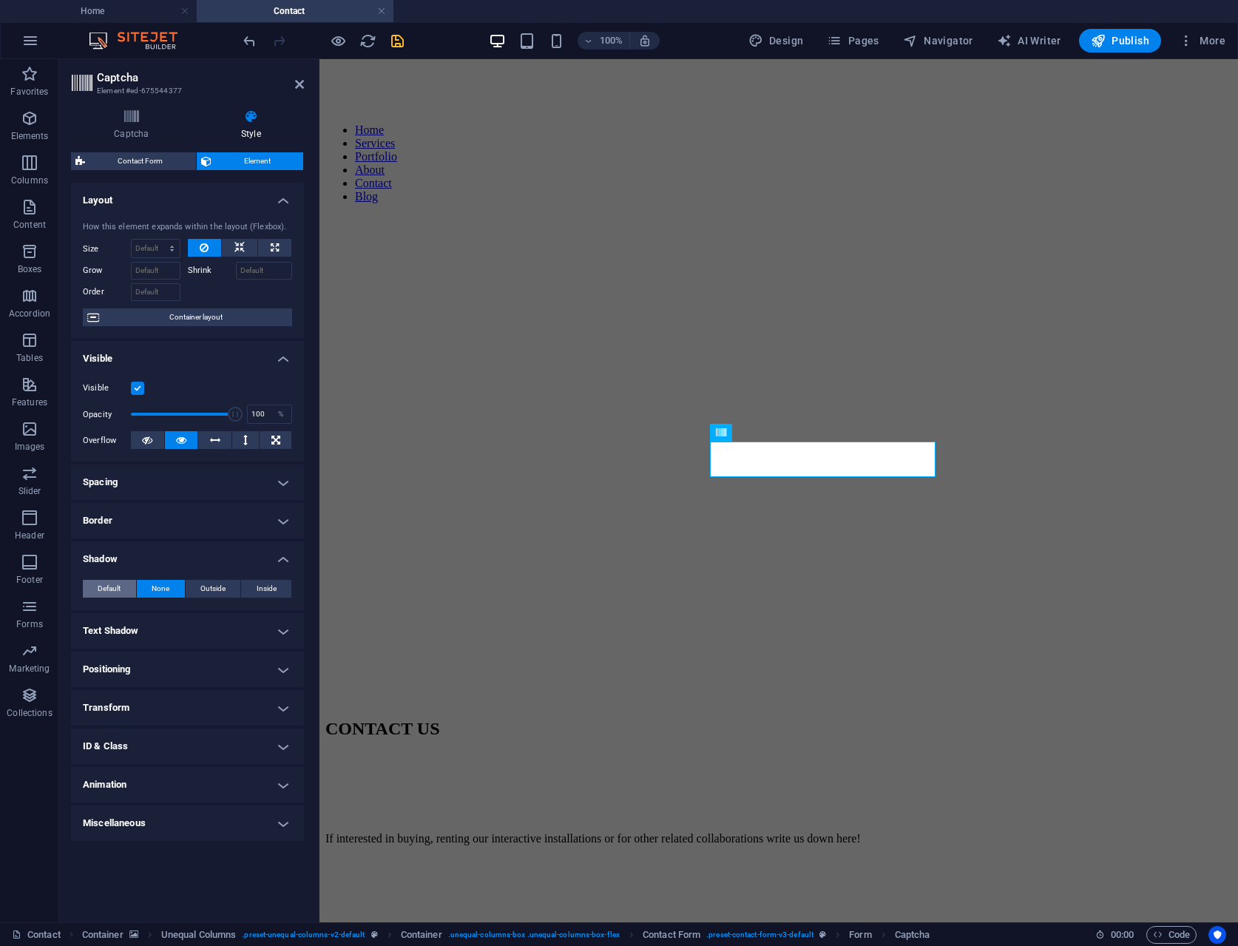
click at [112, 584] on span "Default" at bounding box center [109, 589] width 23 height 18
click at [178, 618] on h4 "Text Shadow" at bounding box center [187, 631] width 233 height 36
click at [291, 89] on header "Captcha Element #ed-675544377" at bounding box center [187, 78] width 233 height 38
drag, startPoint x: 296, startPoint y: 81, endPoint x: 234, endPoint y: 27, distance: 81.3
click at [296, 81] on icon at bounding box center [299, 84] width 9 height 12
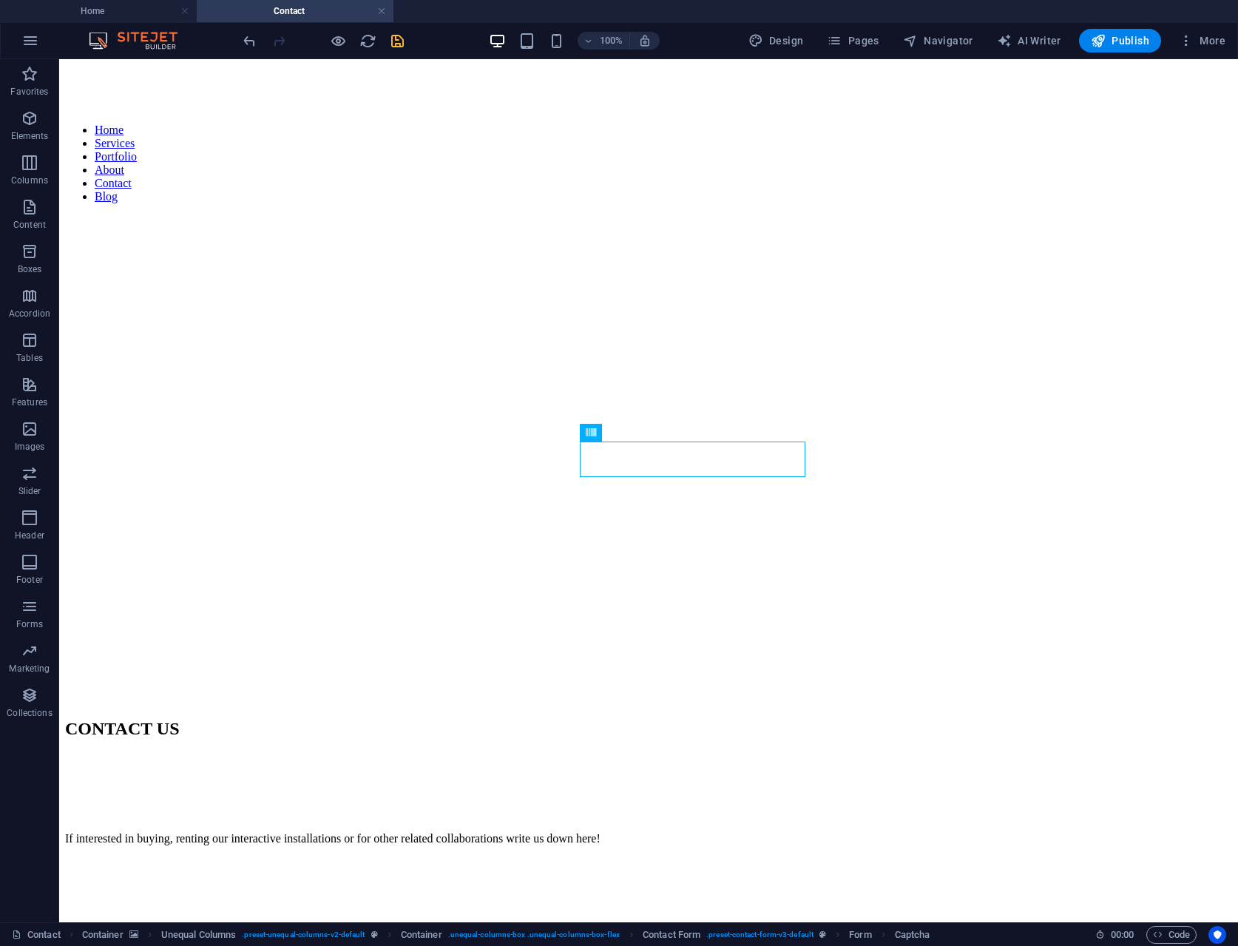
click at [405, 33] on icon "save" at bounding box center [397, 41] width 17 height 17
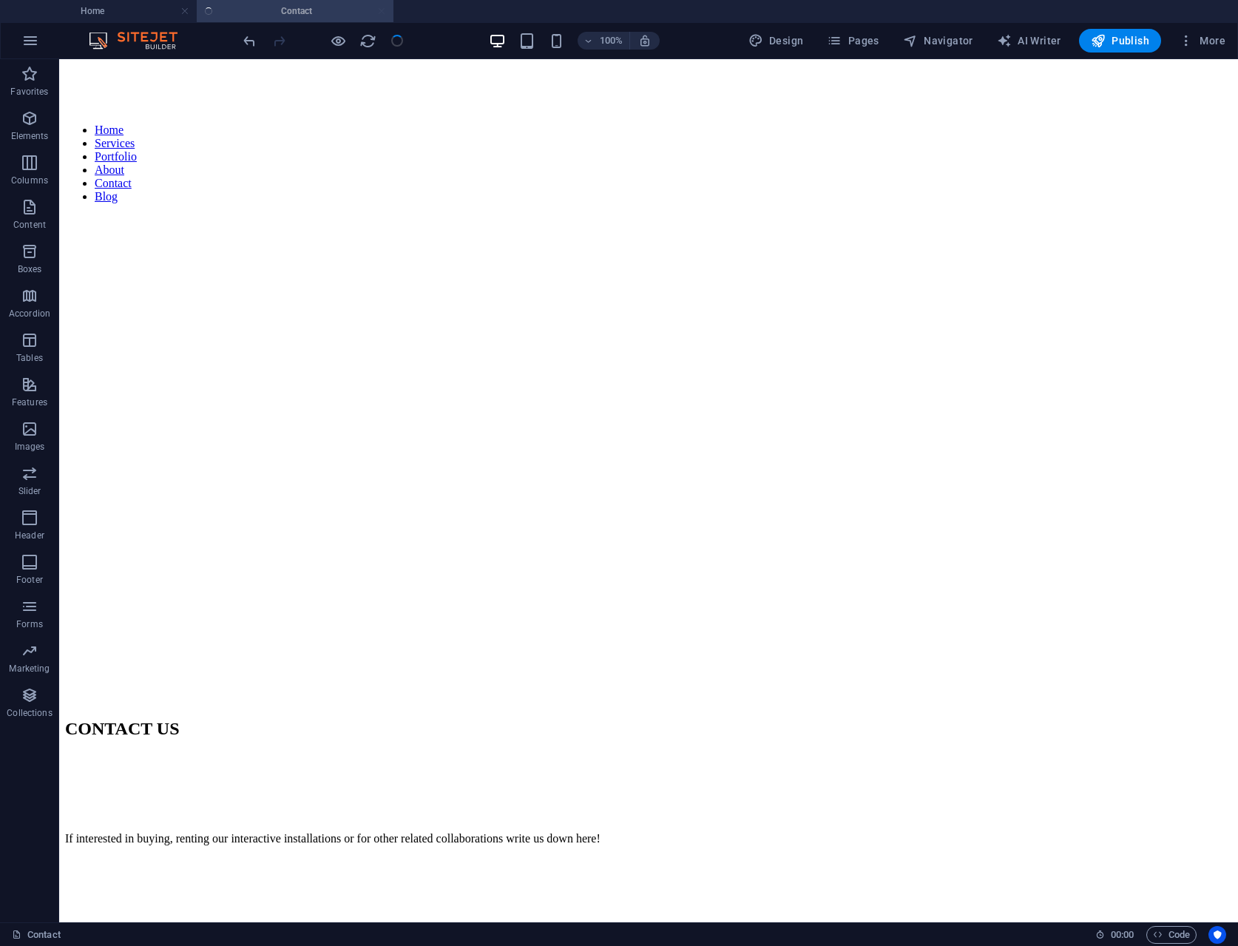
click at [399, 41] on div at bounding box center [323, 41] width 166 height 24
click at [385, 9] on link at bounding box center [381, 11] width 9 height 14
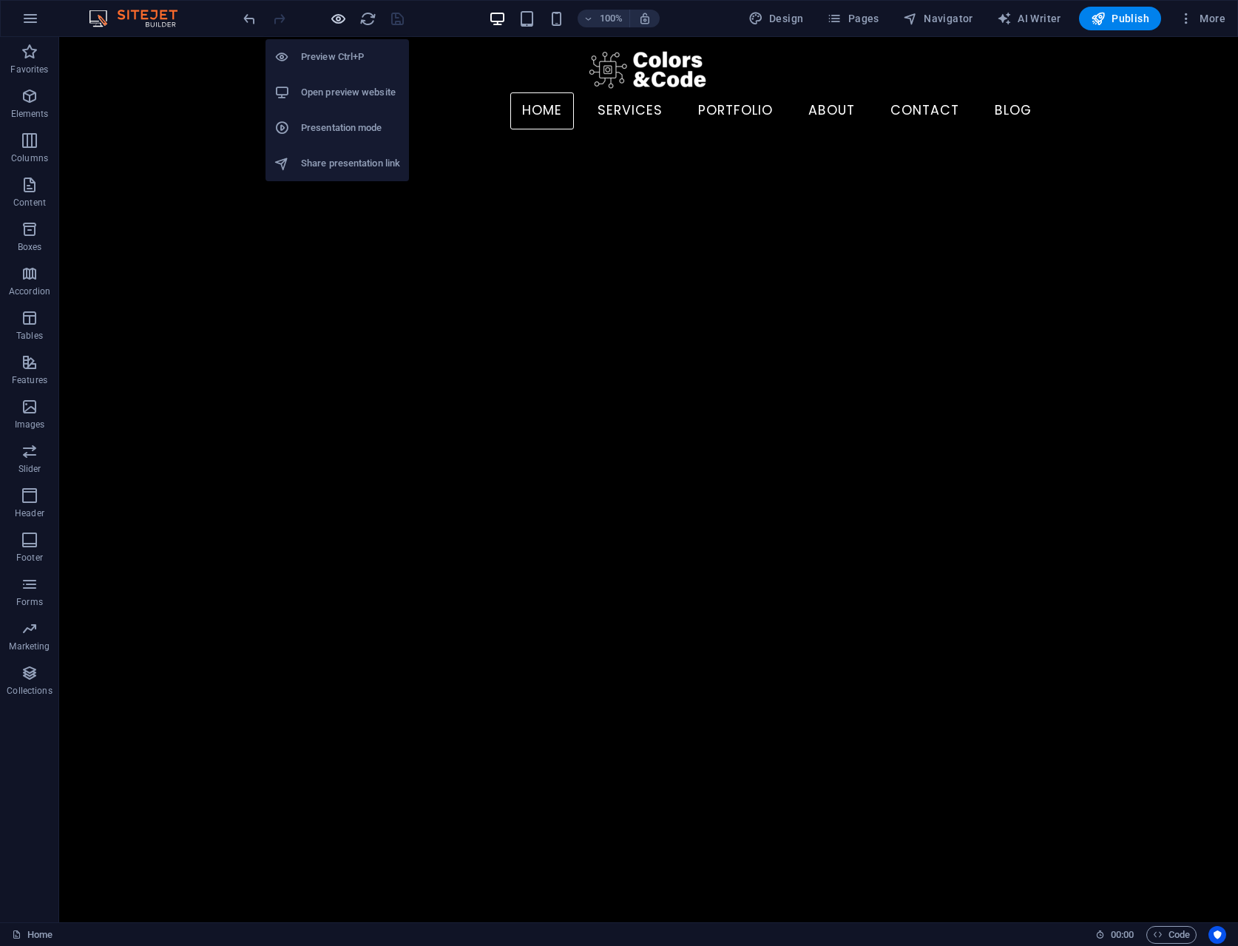
click at [338, 19] on icon "button" at bounding box center [338, 18] width 17 height 17
